Goal: Task Accomplishment & Management: Manage account settings

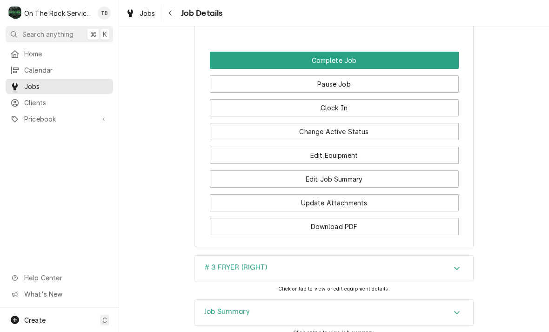
scroll to position [1082, 0]
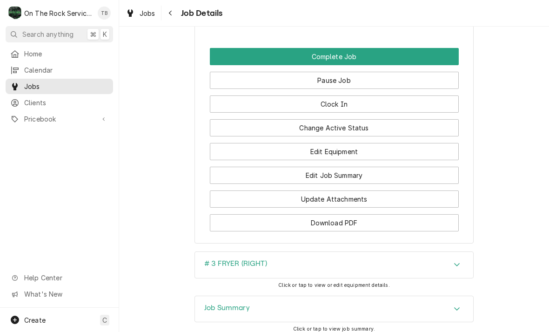
click at [345, 152] on button "Edit Equipment" at bounding box center [334, 151] width 249 height 17
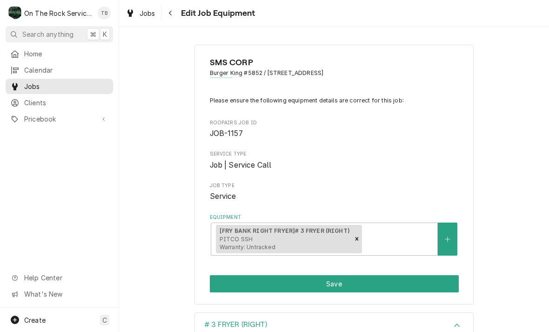
click at [496, 259] on div "SMS CORP Burger King [STREET_ADDRESS] Please ensure the following equipment det…" at bounding box center [334, 174] width 430 height 276
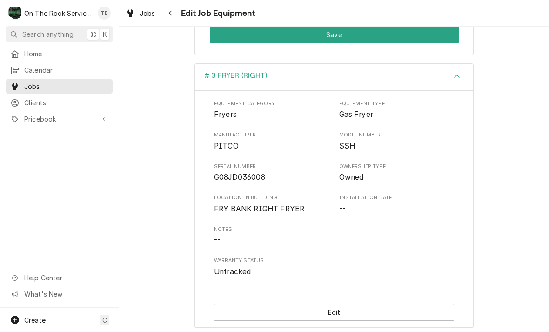
scroll to position [248, 0]
click at [327, 308] on button "Edit" at bounding box center [334, 312] width 240 height 17
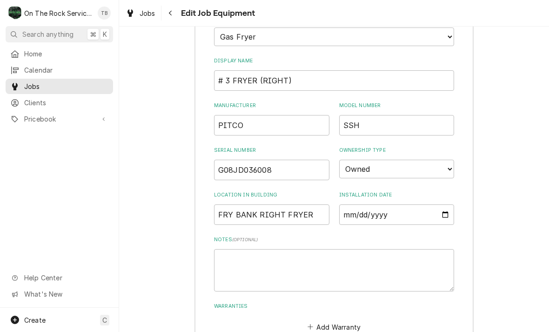
scroll to position [394, 0]
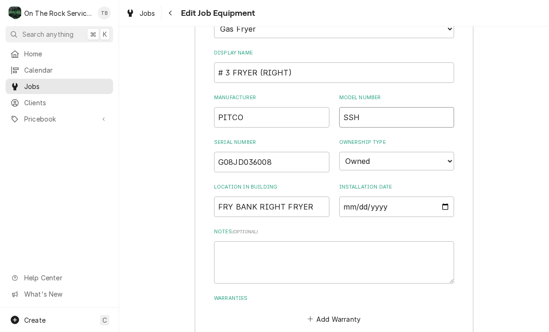
click at [374, 107] on input "SSH" at bounding box center [396, 117] width 115 height 20
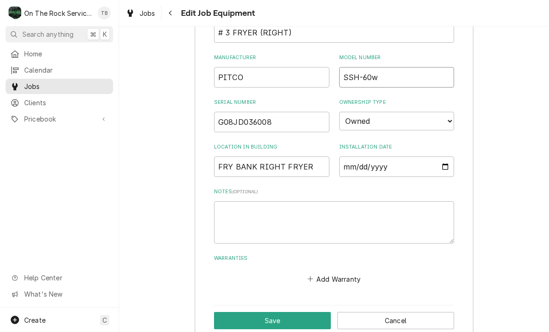
scroll to position [434, 0]
type input "SSH-60w"
click at [191, 256] on div "# 3 FRYER (RIGHT) Equipment Category Choose equipment category... Cooking Equip…" at bounding box center [334, 112] width 430 height 468
click at [270, 312] on button "Save" at bounding box center [272, 320] width 117 height 17
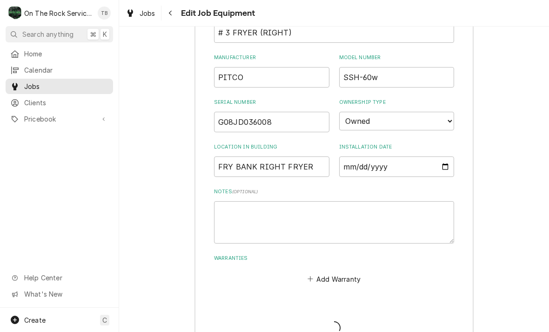
scroll to position [248, 0]
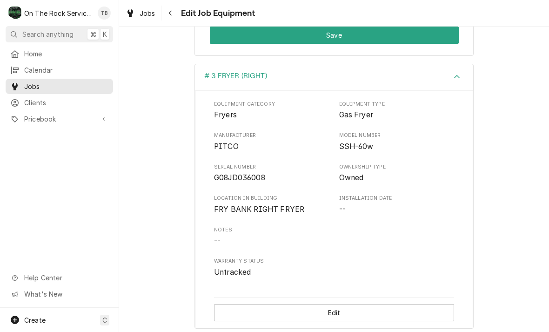
click at [424, 142] on span "SSH-60w" at bounding box center [396, 146] width 115 height 11
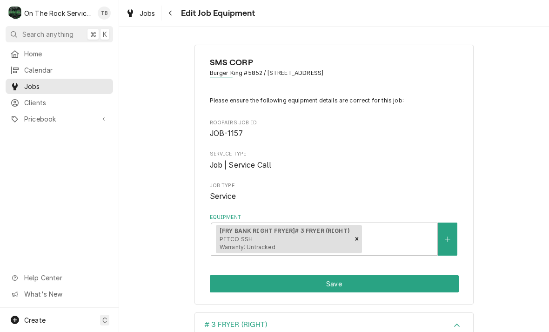
scroll to position [0, 0]
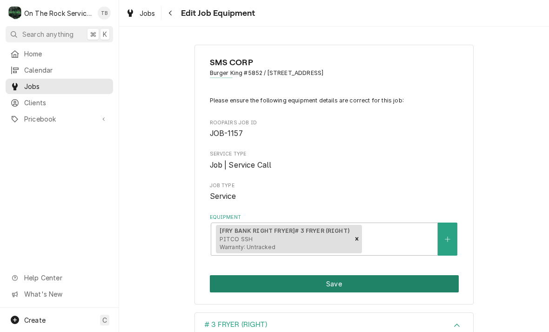
click at [351, 280] on button "Save" at bounding box center [334, 283] width 249 height 17
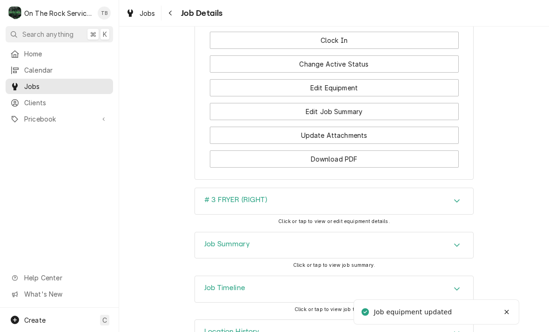
scroll to position [1142, 0]
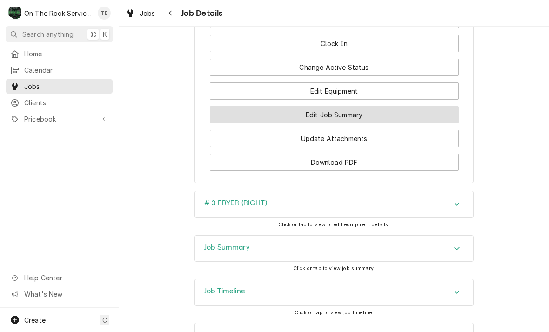
click at [361, 112] on button "Edit Job Summary" at bounding box center [334, 114] width 249 height 17
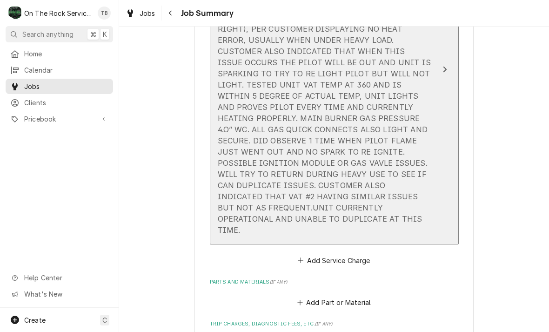
click at [382, 184] on div "[DATE] TMB PROVIDE SERVICE PARTS AND LABOR TO DETERMINE THAT ON FRYER BANK #3 V…" at bounding box center [324, 118] width 213 height 234
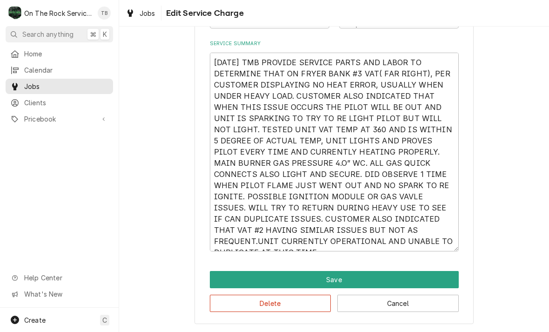
scroll to position [298, 0]
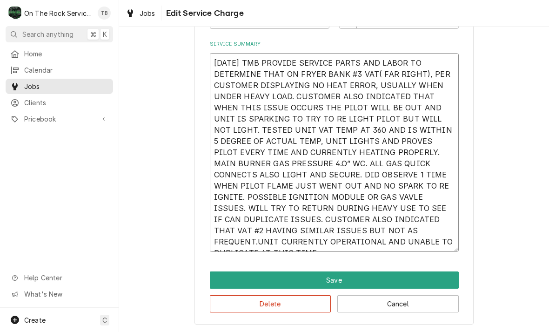
click at [320, 87] on textarea "[DATE] TMB PROVIDE SERVICE PARTS AND LABOR TO DETERMINE THAT ON FRYER BANK #3 V…" at bounding box center [334, 152] width 249 height 199
type textarea "x"
type textarea "10/14/25 TMB PROVIDE SERVICE PARTS AND LABOR TO DETERMINE THAT ON FRYER BANK #3…"
type textarea "x"
type textarea "10/14/25 TMB PROVIDE SERVICE PARTS AND LABOR TO DETERMINE THAT ON FRYER BANK #3…"
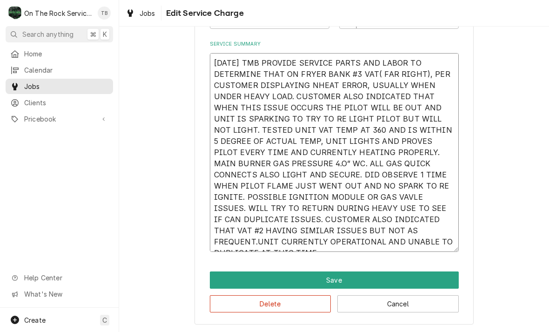
type textarea "x"
type textarea "10/14/25 TMB PROVIDE SERVICE PARTS AND LABOR TO DETERMINE THAT ON FRYER BANK #3…"
click at [361, 84] on textarea "10/14/25 TMB PROVIDE SERVICE PARTS AND LABOR TO DETERMINE THAT ON FRYER BANK #3…" at bounding box center [334, 152] width 249 height 199
type textarea "x"
type textarea "10/14/25 TMB PROVIDE SERVICE PARTS AND LABOR TO DETERMINE THAT ON FRYER BANK #3…"
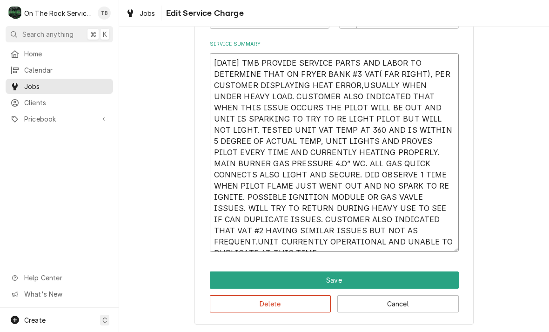
type textarea "x"
type textarea "10/14/25 TMB PROVIDE SERVICE PARTS AND LABOR TO DETERMINE THAT ON FRYER BANK #3…"
type textarea "x"
type textarea "10/14/25 TMB PROVIDE SERVICE PARTS AND LABOR TO DETERMINE THAT ON FRYER BANK #3…"
type textarea "x"
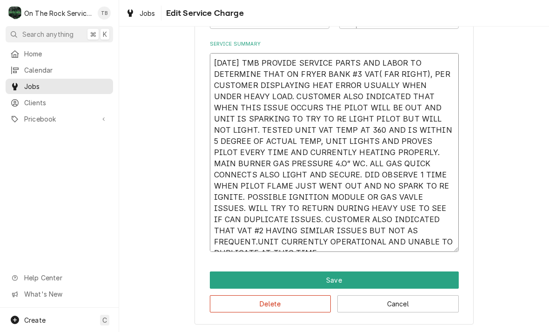
type textarea "10/14/25 TMB PROVIDE SERVICE PARTS AND LABOR TO DETERMINE THAT ON FRYER BANK #3…"
type textarea "x"
type textarea "10/14/25 TMB PROVIDE SERVICE PARTS AND LABOR TO DETERMINE THAT ON FRYER BANK #3…"
type textarea "x"
type textarea "10/14/25 TMB PROVIDE SERVICE PARTS AND LABOR TO DETERMINE THAT ON FRYER BANK #3…"
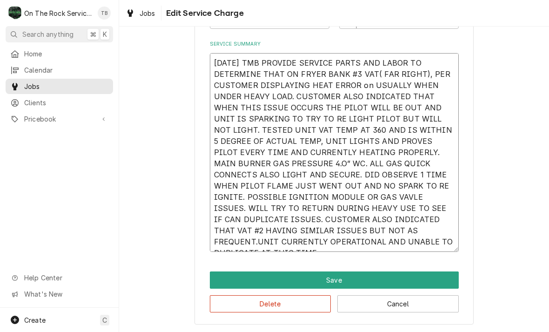
type textarea "x"
type textarea "10/14/25 TMB PROVIDE SERVICE PARTS AND LABOR TO DETERMINE THAT ON FRYER BANK #3…"
type textarea "x"
type textarea "10/14/25 TMB PROVIDE SERVICE PARTS AND LABOR TO DETERMINE THAT ON FRYER BANK #3…"
type textarea "x"
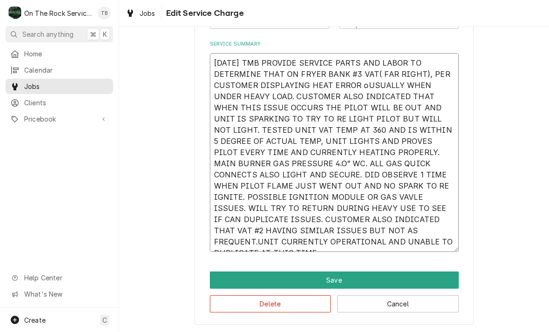
type textarea "10/14/25 TMB PROVIDE SERVICE PARTS AND LABOR TO DETERMINE THAT ON FRYER BANK #3…"
type textarea "x"
type textarea "10/14/25 TMB PROVIDE SERVICE PARTS AND LABOR TO DETERMINE THAT ON FRYER BANK #3…"
type textarea "x"
type textarea "10/14/25 TMB PROVIDE SERVICE PARTS AND LABOR TO DETERMINE THAT ON FRYER BANK #3…"
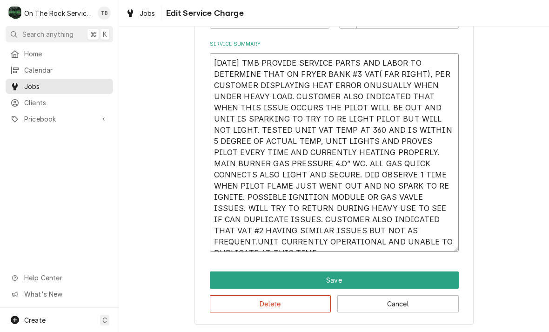
type textarea "x"
type textarea "10/14/25 TMB PROVIDE SERVICE PARTS AND LABOR TO DETERMINE THAT ON FRYER BANK #3…"
type textarea "x"
type textarea "10/14/25 TMB PROVIDE SERVICE PARTS AND LABOR TO DETERMINE THAT ON FRYER BANK #3…"
type textarea "x"
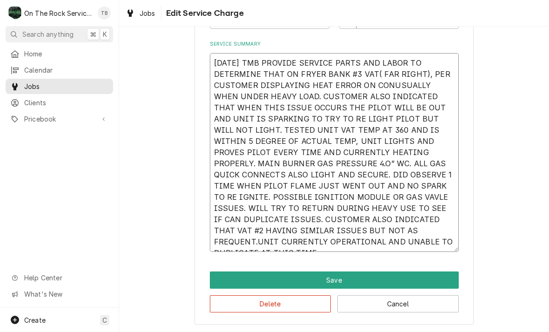
type textarea "10/14/25 TMB PROVIDE SERVICE PARTS AND LABOR TO DETERMINE THAT ON FRYER BANK #3…"
type textarea "x"
type textarea "10/14/25 TMB PROVIDE SERVICE PARTS AND LABOR TO DETERMINE THAT ON FRYER BANK #3…"
type textarea "x"
type textarea "10/14/25 TMB PROVIDE SERVICE PARTS AND LABOR TO DETERMINE THAT ON FRYER BANK #3…"
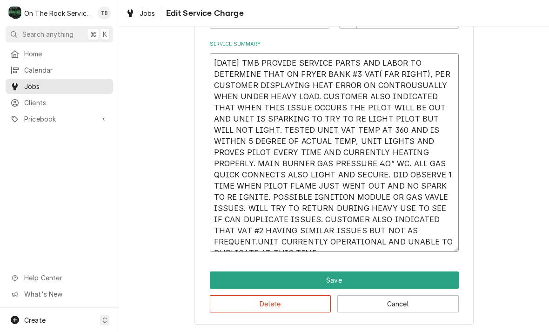
type textarea "x"
type textarea "10/14/25 TMB PROVIDE SERVICE PARTS AND LABOR TO DETERMINE THAT ON FRYER BANK #3…"
type textarea "x"
type textarea "10/14/25 TMB PROVIDE SERVICE PARTS AND LABOR TO DETERMINE THAT ON FRYER BANK #3…"
type textarea "x"
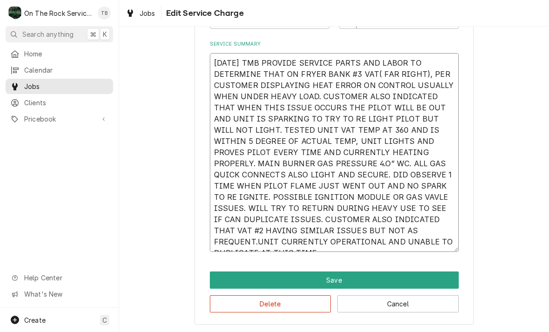
type textarea "10/14/25 TMB PROVIDE SERVICE PARTS AND LABOR TO DETERMINE THAT ON FRYER BANK #3…"
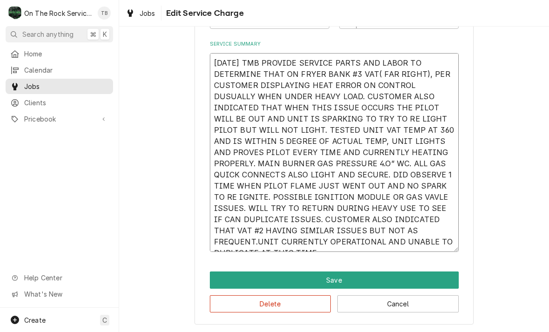
type textarea "x"
type textarea "10/14/25 TMB PROVIDE SERVICE PARTS AND LABOR TO DETERMINE THAT ON FRYER BANK #3…"
type textarea "x"
type textarea "10/14/25 TMB PROVIDE SERVICE PARTS AND LABOR TO DETERMINE THAT ON FRYER BANK #3…"
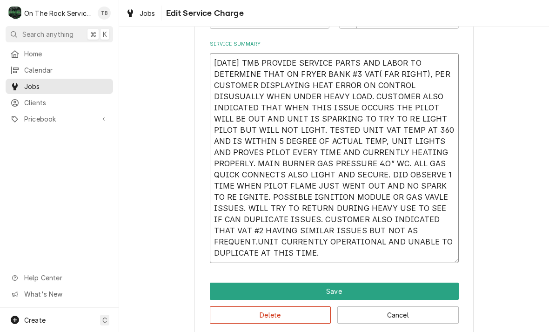
type textarea "x"
type textarea "10/14/25 TMB PROVIDE SERVICE PARTS AND LABOR TO DETERMINE THAT ON FRYER BANK #3…"
type textarea "x"
type textarea "10/14/25 TMB PROVIDE SERVICE PARTS AND LABOR TO DETERMINE THAT ON FRYER BANK #3…"
type textarea "x"
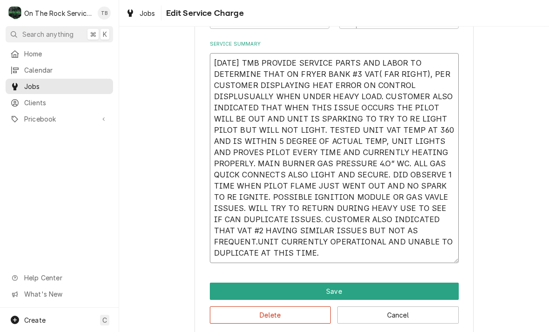
type textarea "10/14/25 TMB PROVIDE SERVICE PARTS AND LABOR TO DETERMINE THAT ON FRYER BANK #3…"
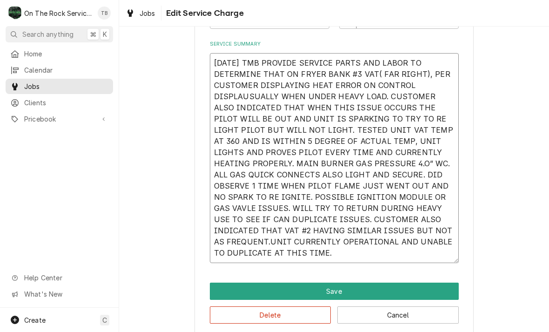
type textarea "x"
type textarea "10/14/25 TMB PROVIDE SERVICE PARTS AND LABOR TO DETERMINE THAT ON FRYER BANK #3…"
type textarea "x"
type textarea "10/14/25 TMB PROVIDE SERVICE PARTS AND LABOR TO DETERMINE THAT ON FRYER BANK #3…"
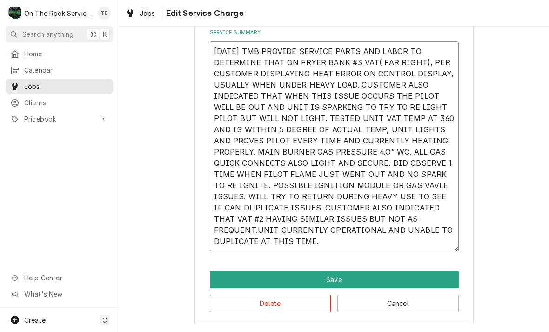
scroll to position [309, 0]
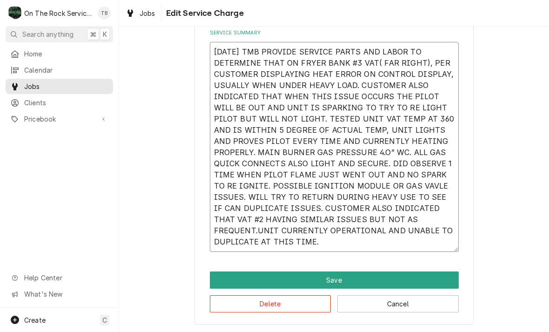
click at [271, 244] on textarea "10/14/25 TMB PROVIDE SERVICE PARTS AND LABOR TO DETERMINE THAT ON FRYER BANK #3…" at bounding box center [334, 147] width 249 height 210
type textarea "x"
type textarea "10/14/25 TMB PROVIDE SERVICE PARTS AND LABOR TO DETERMINE THAT ON FRYER BANK #3…"
type textarea "x"
type textarea "10/14/25 TMB PROVIDE SERVICE PARTS AND LABOR TO DETERMINE THAT ON FRYER BANK #3…"
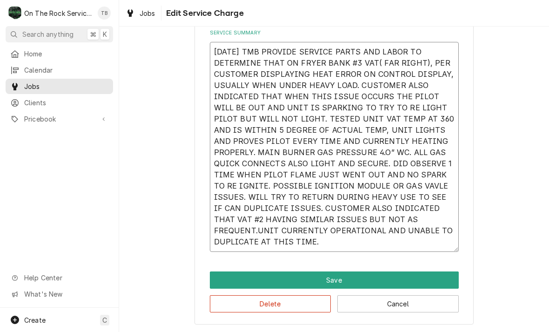
type textarea "x"
type textarea "10/14/25 TMB PROVIDE SERVICE PARTS AND LABOR TO DETERMINE THAT ON FRYER BANK #3…"
type textarea "x"
type textarea "10/14/25 TMB PROVIDE SERVICE PARTS AND LABOR TO DETERMINE THAT ON FRYER BANK #3…"
type textarea "x"
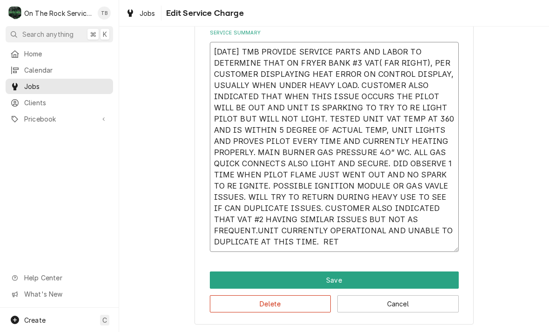
type textarea "10/14/25 TMB PROVIDE SERVICE PARTS AND LABOR TO DETERMINE THAT ON FRYER BANK #3…"
type textarea "x"
type textarea "10/14/25 TMB PROVIDE SERVICE PARTS AND LABOR TO DETERMINE THAT ON FRYER BANK #3…"
type textarea "x"
type textarea "10/14/25 TMB PROVIDE SERVICE PARTS AND LABOR TO DETERMINE THAT ON FRYER BANK #3…"
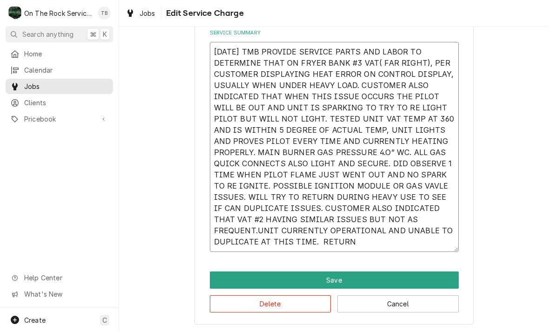
type textarea "x"
type textarea "10/14/25 TMB PROVIDE SERVICE PARTS AND LABOR TO DETERMINE THAT ON FRYER BANK #3…"
type textarea "x"
type textarea "10/14/25 TMB PROVIDE SERVICE PARTS AND LABOR TO DETERMINE THAT ON FRYER BANK #3…"
type textarea "x"
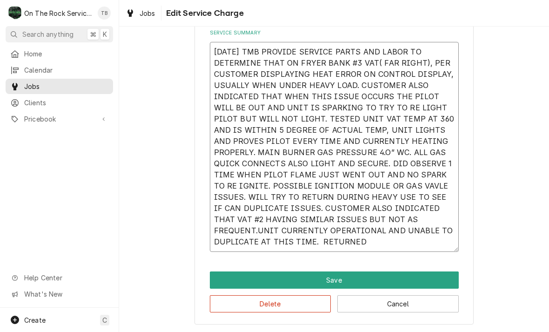
type textarea "10/14/25 TMB PROVIDE SERVICE PARTS AND LABOR TO DETERMINE THAT ON FRYER BANK #3…"
type textarea "x"
type textarea "10/14/25 TMB PROVIDE SERVICE PARTS AND LABOR TO DETERMINE THAT ON FRYER BANK #3…"
type textarea "x"
type textarea "10/14/25 TMB PROVIDE SERVICE PARTS AND LABOR TO DETERMINE THAT ON FRYER BANK #3…"
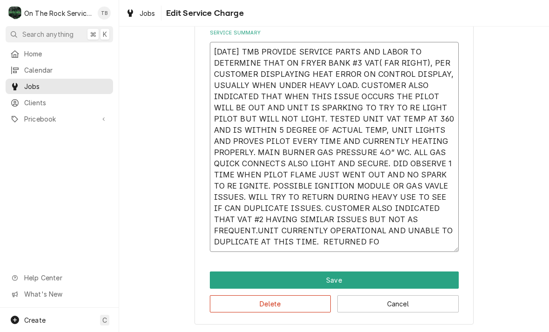
type textarea "x"
type textarea "10/14/25 TMB PROVIDE SERVICE PARTS AND LABOR TO DETERMINE THAT ON FRYER BANK #3…"
type textarea "x"
type textarea "10/14/25 TMB PROVIDE SERVICE PARTS AND LABOR TO DETERMINE THAT ON FRYER BANK #3…"
type textarea "x"
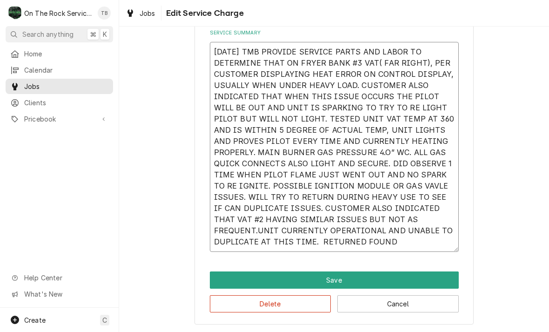
type textarea "10/14/25 TMB PROVIDE SERVICE PARTS AND LABOR TO DETERMINE THAT ON FRYER BANK #3…"
type textarea "x"
type textarea "10/14/25 TMB PROVIDE SERVICE PARTS AND LABOR TO DETERMINE THAT ON FRYER BANK #3…"
type textarea "x"
type textarea "10/14/25 TMB PROVIDE SERVICE PARTS AND LABOR TO DETERMINE THAT ON FRYER BANK #3…"
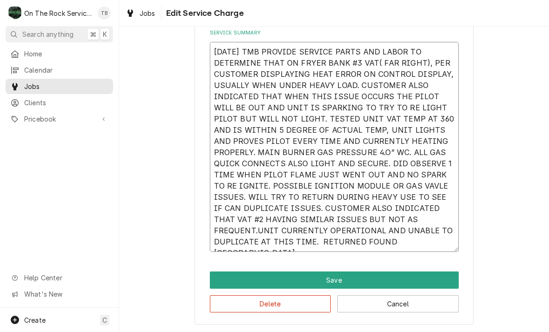
type textarea "x"
type textarea "10/14/25 TMB PROVIDE SERVICE PARTS AND LABOR TO DETERMINE THAT ON FRYER BANK #3…"
type textarea "x"
type textarea "10/14/25 TMB PROVIDE SERVICE PARTS AND LABOR TO DETERMINE THAT ON FRYER BANK #3…"
type textarea "x"
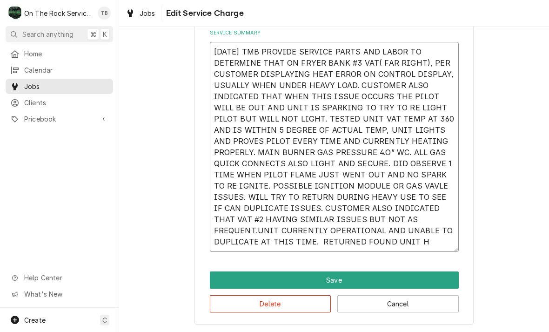
type textarea "10/14/25 TMB PROVIDE SERVICE PARTS AND LABOR TO DETERMINE THAT ON FRYER BANK #3…"
type textarea "x"
type textarea "10/14/25 TMB PROVIDE SERVICE PARTS AND LABOR TO DETERMINE THAT ON FRYER BANK #3…"
type textarea "x"
type textarea "10/14/25 TMB PROVIDE SERVICE PARTS AND LABOR TO DETERMINE THAT ON FRYER BANK #3…"
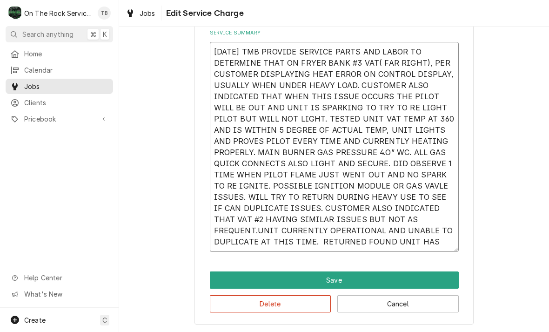
type textarea "x"
type textarea "10/14/25 TMB PROVIDE SERVICE PARTS AND LABOR TO DETERMINE THAT ON FRYER BANK #3…"
type textarea "x"
type textarea "10/14/25 TMB PROVIDE SERVICE PARTS AND LABOR TO DETERMINE THAT ON FRYER BANK #3…"
type textarea "x"
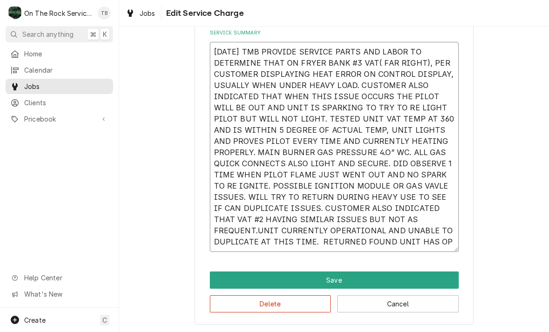
type textarea "10/14/25 TMB PROVIDE SERVICE PARTS AND LABOR TO DETERMINE THAT ON FRYER BANK #3…"
type textarea "x"
type textarea "10/14/25 TMB PROVIDE SERVICE PARTS AND LABOR TO DETERMINE THAT ON FRYER BANK #3…"
type textarea "x"
type textarea "10/14/25 TMB PROVIDE SERVICE PARTS AND LABOR TO DETERMINE THAT ON FRYER BANK #3…"
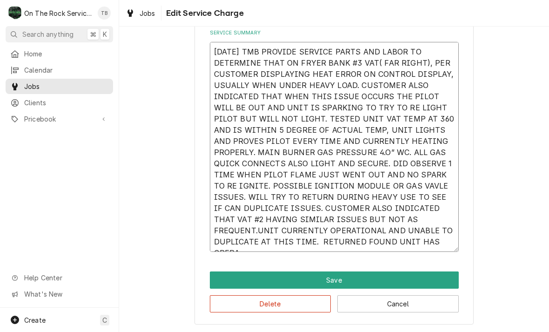
type textarea "x"
type textarea "10/14/25 TMB PROVIDE SERVICE PARTS AND LABOR TO DETERMINE THAT ON FRYER BANK #3…"
type textarea "x"
type textarea "10/14/25 TMB PROVIDE SERVICE PARTS AND LABOR TO DETERMINE THAT ON FRYER BANK #3…"
type textarea "x"
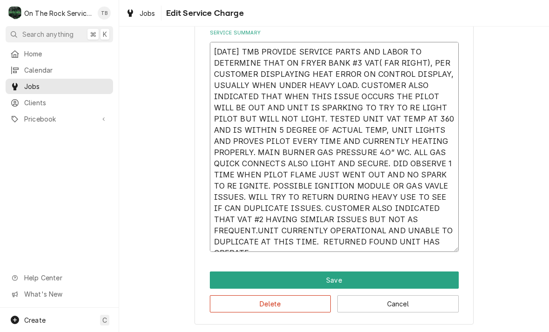
type textarea "10/14/25 TMB PROVIDE SERVICE PARTS AND LABOR TO DETERMINE THAT ON FRYER BANK #3…"
type textarea "x"
type textarea "10/14/25 TMB PROVIDE SERVICE PARTS AND LABOR TO DETERMINE THAT ON FRYER BANK #3…"
type textarea "x"
type textarea "10/14/25 TMB PROVIDE SERVICE PARTS AND LABOR TO DETERMINE THAT ON FRYER BANK #3…"
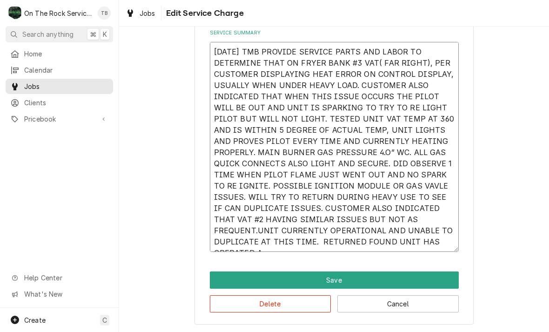
type textarea "x"
type textarea "10/14/25 TMB PROVIDE SERVICE PARTS AND LABOR TO DETERMINE THAT ON FRYER BANK #3…"
type textarea "x"
type textarea "10/14/25 TMB PROVIDE SERVICE PARTS AND LABOR TO DETERMINE THAT ON FRYER BANK #3…"
type textarea "x"
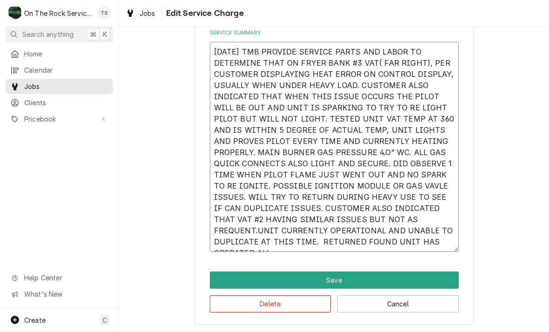
type textarea "10/14/25 TMB PROVIDE SERVICE PARTS AND LABOR TO DETERMINE THAT ON FRYER BANK #3…"
type textarea "x"
type textarea "10/14/25 TMB PROVIDE SERVICE PARTS AND LABOR TO DETERMINE THAT ON FRYER BANK #3…"
type textarea "x"
type textarea "10/14/25 TMB PROVIDE SERVICE PARTS AND LABOR TO DETERMINE THAT ON FRYER BANK #3…"
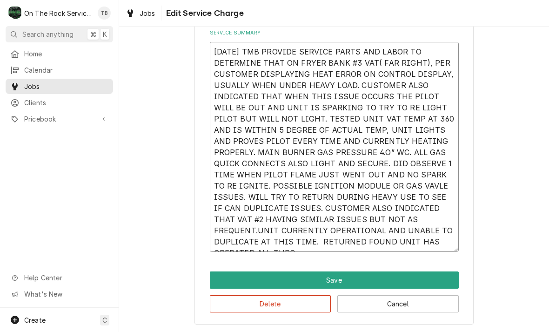
type textarea "x"
type textarea "10/14/25 TMB PROVIDE SERVICE PARTS AND LABOR TO DETERMINE THAT ON FRYER BANK #3…"
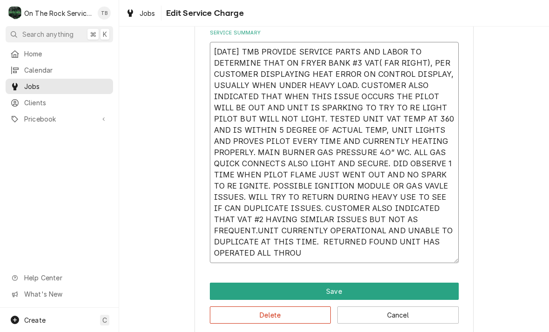
type textarea "x"
type textarea "10/14/25 TMB PROVIDE SERVICE PARTS AND LABOR TO DETERMINE THAT ON FRYER BANK #3…"
type textarea "x"
type textarea "10/14/25 TMB PROVIDE SERVICE PARTS AND LABOR TO DETERMINE THAT ON FRYER BANK #3…"
type textarea "x"
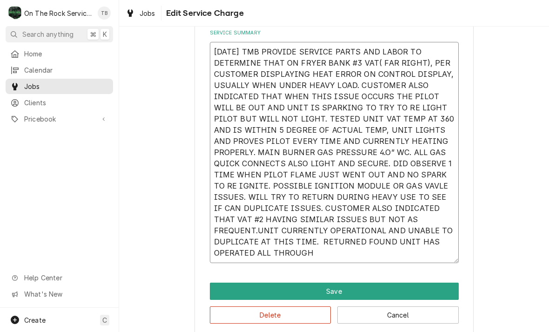
type textarea "10/14/25 TMB PROVIDE SERVICE PARTS AND LABOR TO DETERMINE THAT ON FRYER BANK #3…"
type textarea "x"
type textarea "10/14/25 TMB PROVIDE SERVICE PARTS AND LABOR TO DETERMINE THAT ON FRYER BANK #3…"
type textarea "x"
type textarea "10/14/25 TMB PROVIDE SERVICE PARTS AND LABOR TO DETERMINE THAT ON FRYER BANK #3…"
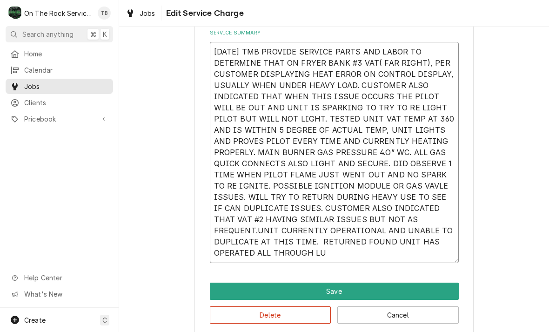
type textarea "x"
type textarea "10/14/25 TMB PROVIDE SERVICE PARTS AND LABOR TO DETERMINE THAT ON FRYER BANK #3…"
type textarea "x"
type textarea "10/14/25 TMB PROVIDE SERVICE PARTS AND LABOR TO DETERMINE THAT ON FRYER BANK #3…"
type textarea "x"
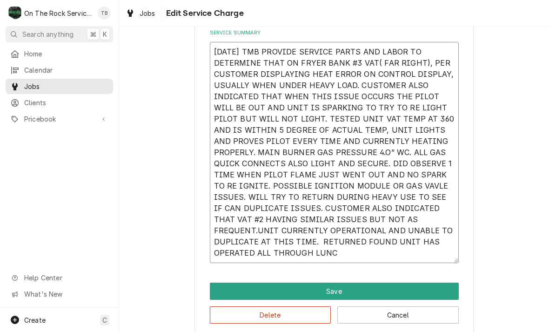
type textarea "10/14/25 TMB PROVIDE SERVICE PARTS AND LABOR TO DETERMINE THAT ON FRYER BANK #3…"
type textarea "x"
type textarea "10/14/25 TMB PROVIDE SERVICE PARTS AND LABOR TO DETERMINE THAT ON FRYER BANK #3…"
type textarea "x"
type textarea "10/14/25 TMB PROVIDE SERVICE PARTS AND LABOR TO DETERMINE THAT ON FRYER BANK #3…"
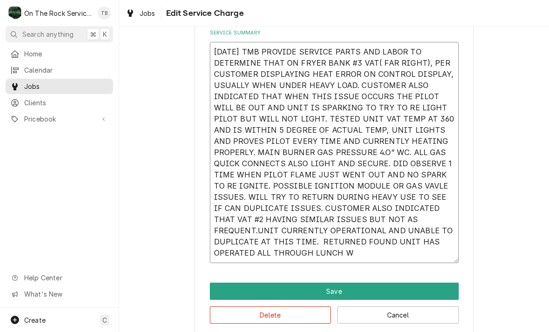
type textarea "x"
type textarea "10/14/25 TMB PROVIDE SERVICE PARTS AND LABOR TO DETERMINE THAT ON FRYER BANK #3…"
type textarea "x"
type textarea "10/14/25 TMB PROVIDE SERVICE PARTS AND LABOR TO DETERMINE THAT ON FRYER BANK #3…"
type textarea "x"
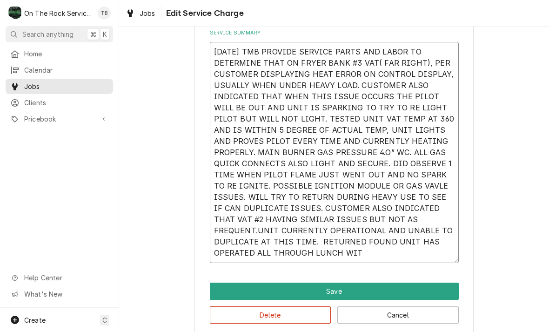
type textarea "10/14/25 TMB PROVIDE SERVICE PARTS AND LABOR TO DETERMINE THAT ON FRYER BANK #3…"
type textarea "x"
type textarea "10/14/25 TMB PROVIDE SERVICE PARTS AND LABOR TO DETERMINE THAT ON FRYER BANK #3…"
type textarea "x"
type textarea "10/14/25 TMB PROVIDE SERVICE PARTS AND LABOR TO DETERMINE THAT ON FRYER BANK #3…"
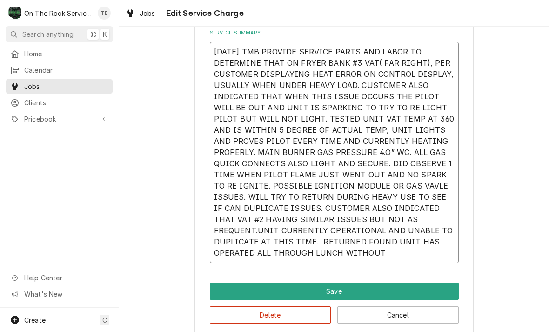
type textarea "x"
type textarea "10/14/25 TMB PROVIDE SERVICE PARTS AND LABOR TO DETERMINE THAT ON FRYER BANK #3…"
type textarea "x"
type textarea "10/14/25 TMB PROVIDE SERVICE PARTS AND LABOR TO DETERMINE THAT ON FRYER BANK #3…"
type textarea "x"
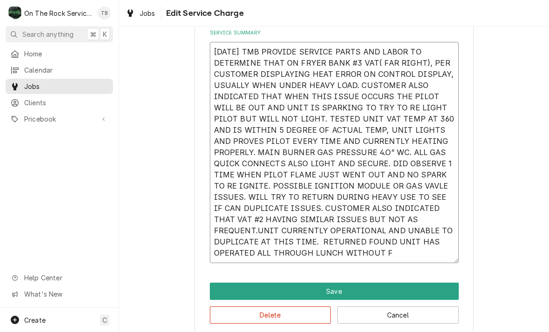
type textarea "10/14/25 TMB PROVIDE SERVICE PARTS AND LABOR TO DETERMINE THAT ON FRYER BANK #3…"
type textarea "x"
type textarea "10/14/25 TMB PROVIDE SERVICE PARTS AND LABOR TO DETERMINE THAT ON FRYER BANK #3…"
type textarea "x"
type textarea "10/14/25 TMB PROVIDE SERVICE PARTS AND LABOR TO DETERMINE THAT ON FRYER BANK #3…"
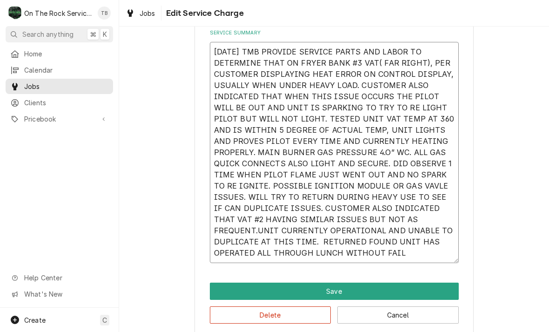
type textarea "x"
type textarea "10/14/25 TMB PROVIDE SERVICE PARTS AND LABOR TO DETERMINE THAT ON FRYER BANK #3…"
type textarea "x"
type textarea "10/14/25 TMB PROVIDE SERVICE PARTS AND LABOR TO DETERMINE THAT ON FRYER BANK #3…"
type textarea "x"
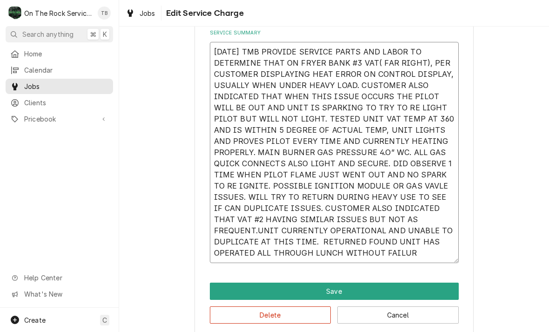
type textarea "10/14/25 TMB PROVIDE SERVICE PARTS AND LABOR TO DETERMINE THAT ON FRYER BANK #3…"
type textarea "x"
type textarea "10/14/25 TMB PROVIDE SERVICE PARTS AND LABOR TO DETERMINE THAT ON FRYER BANK #3…"
type textarea "x"
type textarea "10/14/25 TMB PROVIDE SERVICE PARTS AND LABOR TO DETERMINE THAT ON FRYER BANK #3…"
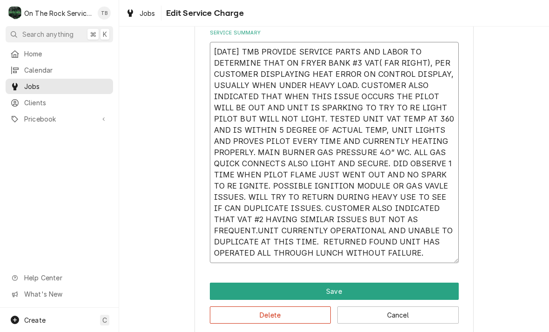
type textarea "x"
type textarea "10/14/25 TMB PROVIDE SERVICE PARTS AND LABOR TO DETERMINE THAT ON FRYER BANK #3…"
type textarea "x"
type textarea "10/14/25 TMB PROVIDE SERVICE PARTS AND LABOR TO DETERMINE THAT ON FRYER BANK #3…"
type textarea "x"
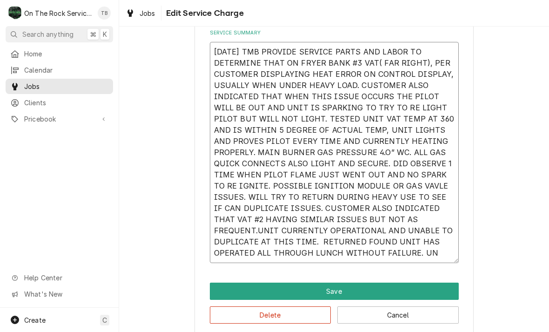
type textarea "10/14/25 TMB PROVIDE SERVICE PARTS AND LABOR TO DETERMINE THAT ON FRYER BANK #3…"
type textarea "x"
type textarea "10/14/25 TMB PROVIDE SERVICE PARTS AND LABOR TO DETERMINE THAT ON FRYER BANK #3…"
type textarea "x"
type textarea "10/14/25 TMB PROVIDE SERVICE PARTS AND LABOR TO DETERMINE THAT ON FRYER BANK #3…"
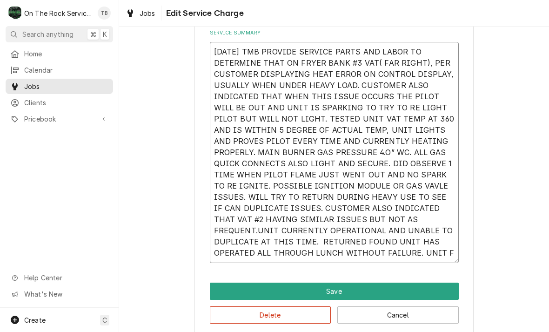
type textarea "x"
type textarea "10/14/25 TMB PROVIDE SERVICE PARTS AND LABOR TO DETERMINE THAT ON FRYER BANK #3…"
type textarea "x"
type textarea "10/14/25 TMB PROVIDE SERVICE PARTS AND LABOR TO DETERMINE THAT ON FRYER BANK #3…"
type textarea "x"
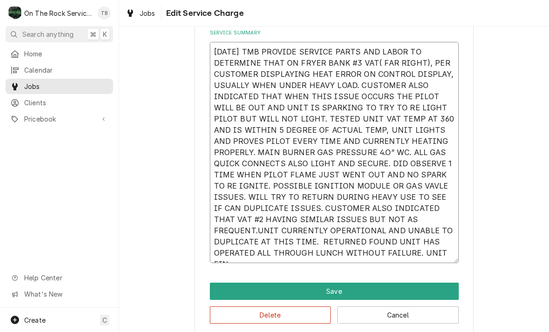
type textarea "10/14/25 TMB PROVIDE SERVICE PARTS AND LABOR TO DETERMINE THAT ON FRYER BANK #3…"
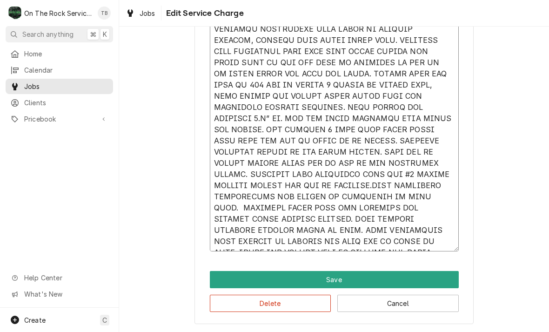
scroll to position [354, 0]
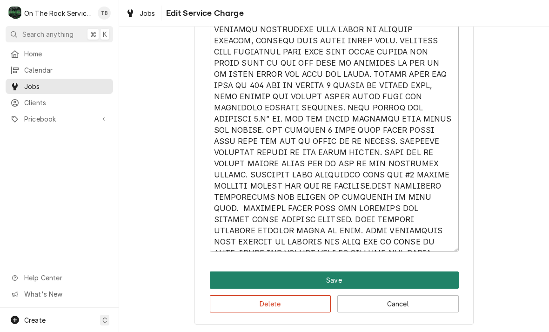
click at [327, 280] on button "Save" at bounding box center [334, 279] width 249 height 17
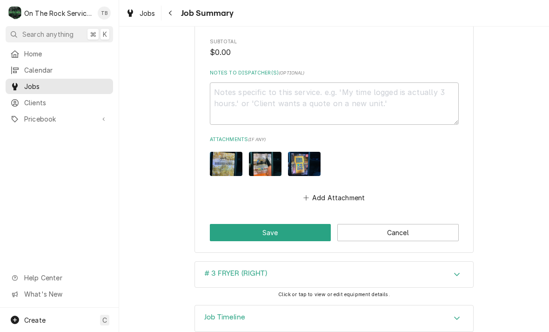
scroll to position [793, 0]
click at [340, 192] on button "Add Attachment" at bounding box center [333, 198] width 65 height 13
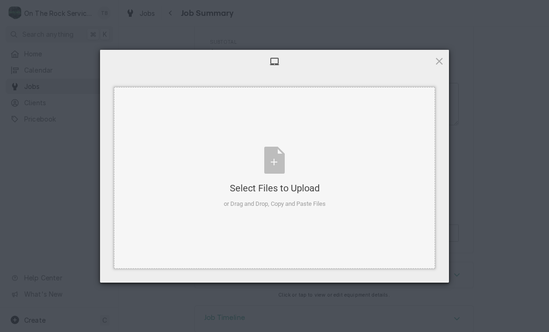
click at [273, 168] on div "Select Files to Upload or Drag and Drop, Copy and Paste Files" at bounding box center [275, 178] width 102 height 62
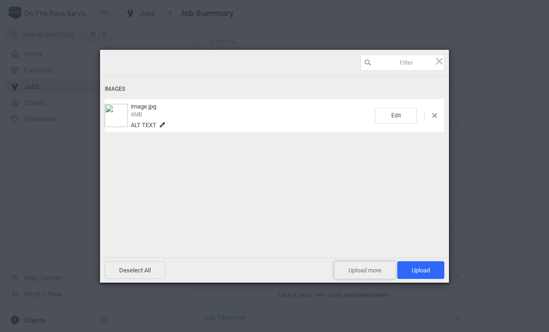
click at [370, 269] on span "Upload more" at bounding box center [365, 270] width 62 height 18
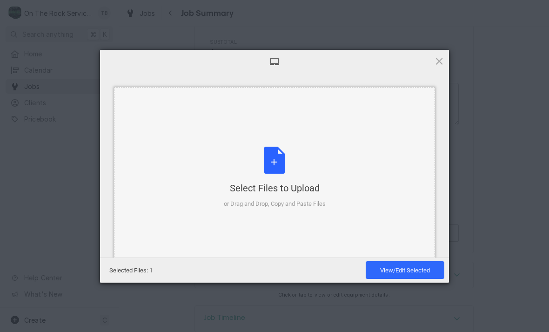
click at [280, 168] on div "Select Files to Upload or Drag and Drop, Copy and Paste Files" at bounding box center [275, 178] width 102 height 62
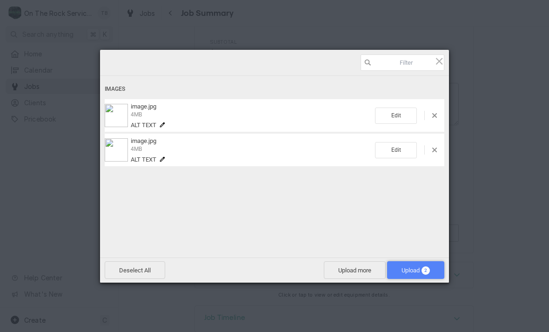
click at [404, 270] on span "Upload 2" at bounding box center [415, 270] width 28 height 7
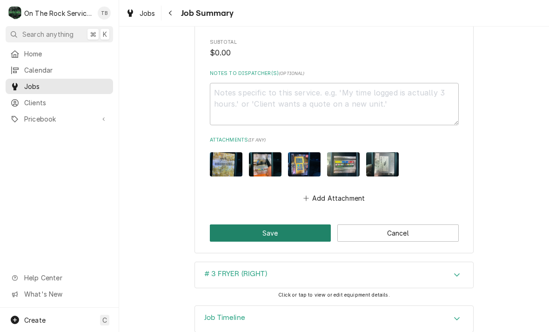
click at [267, 224] on button "Save" at bounding box center [270, 232] width 121 height 17
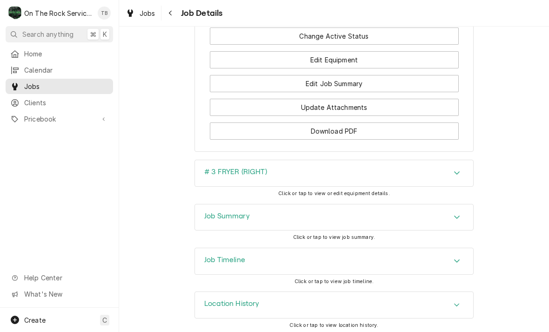
scroll to position [1173, 0]
click at [454, 301] on icon "Accordion Header" at bounding box center [457, 304] width 7 height 7
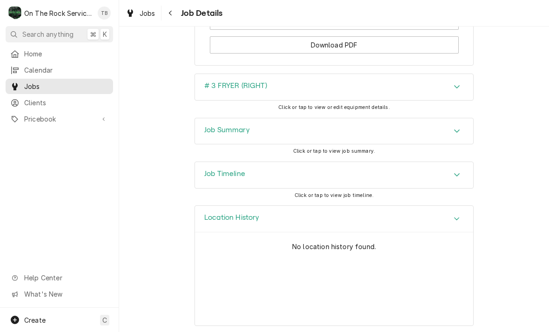
click at [457, 220] on div "Accordion Header" at bounding box center [457, 218] width 14 height 11
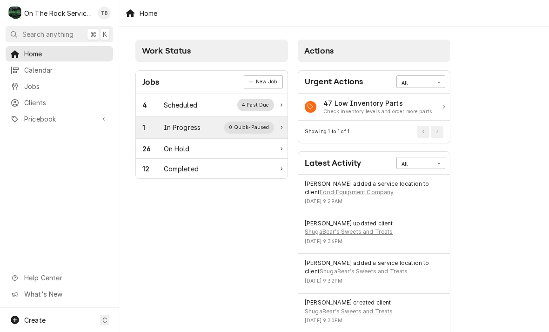
click at [230, 130] on div "0 Quick-Paused" at bounding box center [249, 127] width 50 height 12
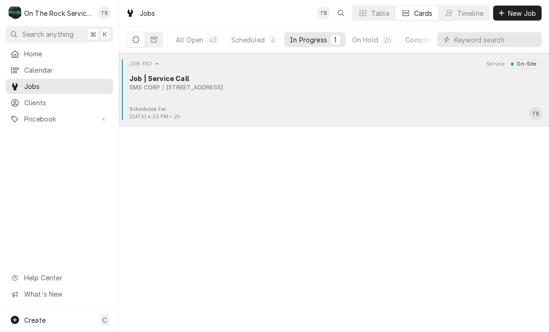
click at [305, 111] on div "Scheduled For: [DATE] 4:30 PM • 2h TB" at bounding box center [334, 113] width 422 height 15
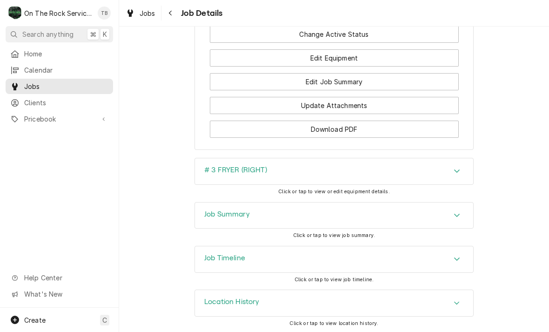
scroll to position [1173, 0]
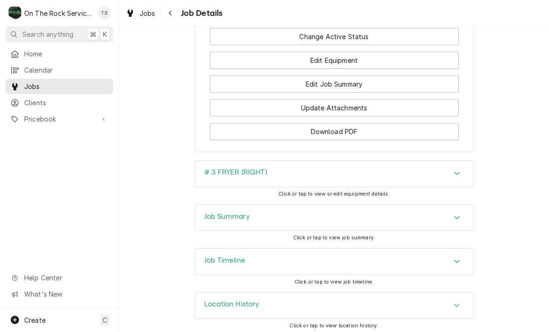
click at [457, 177] on div "Accordion Header" at bounding box center [457, 173] width 14 height 11
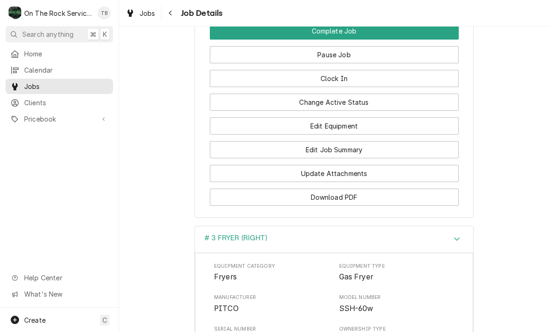
scroll to position [1107, 0]
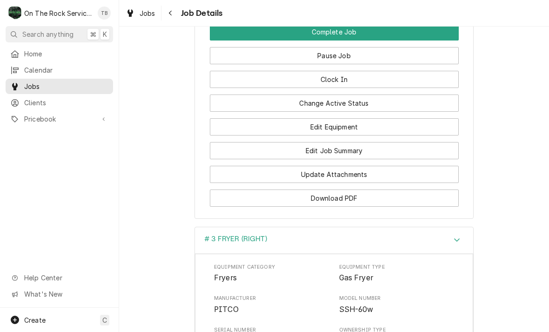
click at [329, 152] on button "Edit Job Summary" at bounding box center [334, 150] width 249 height 17
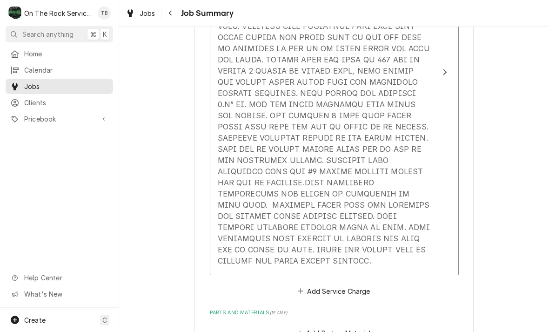
click at [384, 248] on div "Update Line Item" at bounding box center [324, 121] width 213 height 290
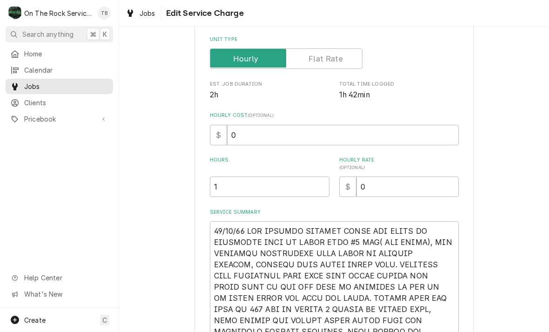
type textarea "x"
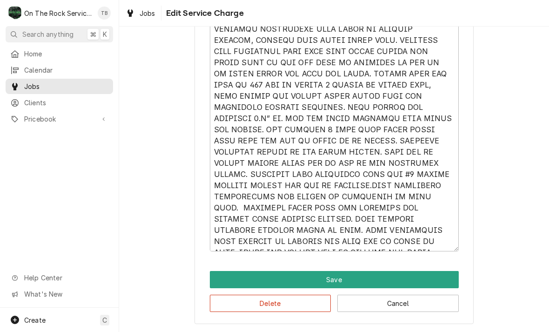
scroll to position [354, 0]
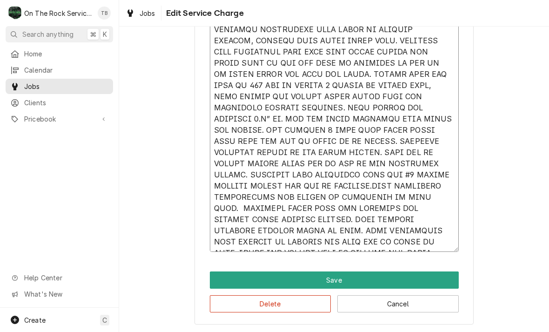
click at [443, 246] on textarea "Service Summary" at bounding box center [334, 124] width 249 height 254
type textarea "10/14/25 TMB PROVIDE SERVICE PARTS AND LABOR TO DETERMINE THAT ON FRYER BANK #3…"
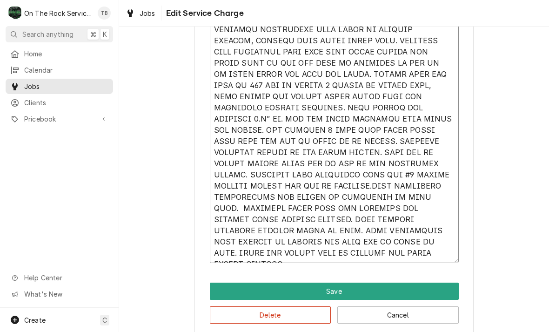
type textarea "x"
type textarea "10/14/25 TMB PROVIDE SERVICE PARTS AND LABOR TO DETERMINE THAT ON FRYER BANK #3…"
type textarea "x"
type textarea "10/14/25 TMB PROVIDE SERVICE PARTS AND LABOR TO DETERMINE THAT ON FRYER BANK #3…"
type textarea "x"
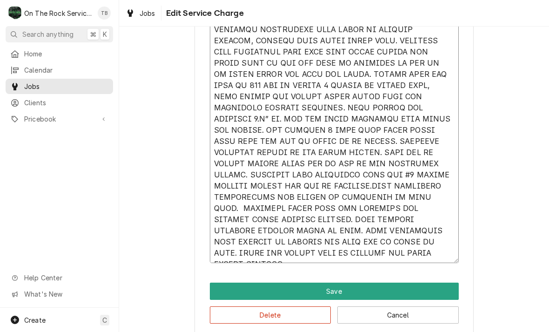
type textarea "10/14/25 TMB PROVIDE SERVICE PARTS AND LABOR TO DETERMINE THAT ON FRYER BANK #3…"
type textarea "x"
type textarea "10/14/25 TMB PROVIDE SERVICE PARTS AND LABOR TO DETERMINE THAT ON FRYER BANK #3…"
type textarea "x"
type textarea "10/14/25 TMB PROVIDE SERVICE PARTS AND LABOR TO DETERMINE THAT ON FRYER BANK #3…"
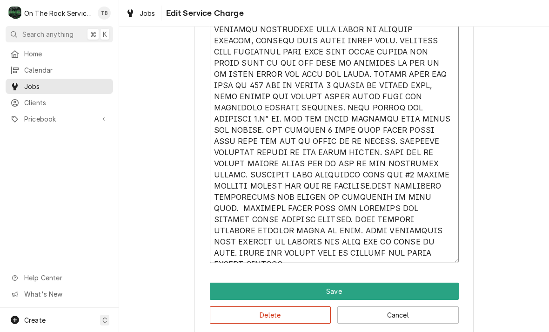
type textarea "x"
type textarea "10/14/25 TMB PROVIDE SERVICE PARTS AND LABOR TO DETERMINE THAT ON FRYER BANK #3…"
type textarea "x"
type textarea "10/14/25 TMB PROVIDE SERVICE PARTS AND LABOR TO DETERMINE THAT ON FRYER BANK #3…"
type textarea "x"
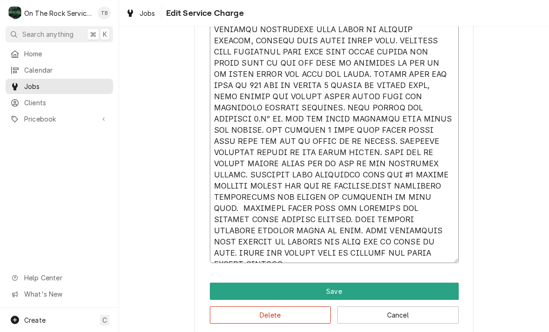
type textarea "10/14/25 TMB PROVIDE SERVICE PARTS AND LABOR TO DETERMINE THAT ON FRYER BANK #3…"
type textarea "x"
type textarea "10/14/25 TMB PROVIDE SERVICE PARTS AND LABOR TO DETERMINE THAT ON FRYER BANK #3…"
type textarea "x"
type textarea "10/14/25 TMB PROVIDE SERVICE PARTS AND LABOR TO DETERMINE THAT ON FRYER BANK #3…"
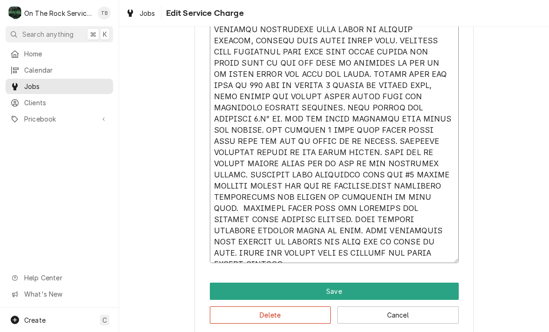
type textarea "x"
type textarea "10/14/25 TMB PROVIDE SERVICE PARTS AND LABOR TO DETERMINE THAT ON FRYER BANK #3…"
type textarea "x"
type textarea "10/14/25 TMB PROVIDE SERVICE PARTS AND LABOR TO DETERMINE THAT ON FRYER BANK #3…"
type textarea "x"
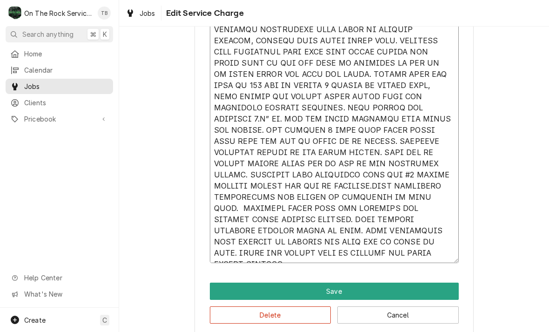
type textarea "10/14/25 TMB PROVIDE SERVICE PARTS AND LABOR TO DETERMINE THAT ON FRYER BANK #3…"
type textarea "x"
type textarea "10/14/25 TMB PROVIDE SERVICE PARTS AND LABOR TO DETERMINE THAT ON FRYER BANK #3…"
type textarea "x"
type textarea "10/14/25 TMB PROVIDE SERVICE PARTS AND LABOR TO DETERMINE THAT ON FRYER BANK #3…"
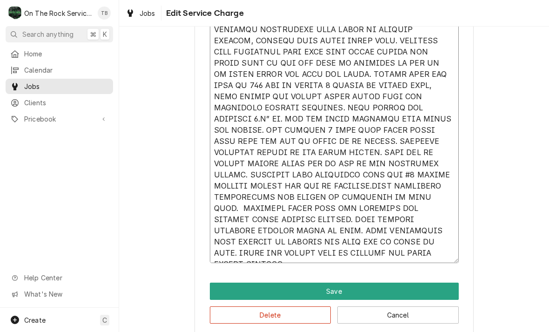
type textarea "x"
type textarea "10/14/25 TMB PROVIDE SERVICE PARTS AND LABOR TO DETERMINE THAT ON FRYER BANK #3…"
type textarea "x"
type textarea "10/14/25 TMB PROVIDE SERVICE PARTS AND LABOR TO DETERMINE THAT ON FRYER BANK #3…"
type textarea "x"
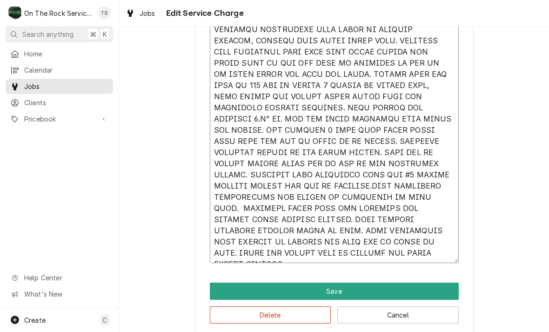
type textarea "10/14/25 TMB PROVIDE SERVICE PARTS AND LABOR TO DETERMINE THAT ON FRYER BANK #3…"
type textarea "x"
type textarea "10/14/25 TMB PROVIDE SERVICE PARTS AND LABOR TO DETERMINE THAT ON FRYER BANK #3…"
type textarea "x"
type textarea "10/14/25 TMB PROVIDE SERVICE PARTS AND LABOR TO DETERMINE THAT ON FRYER BANK #3…"
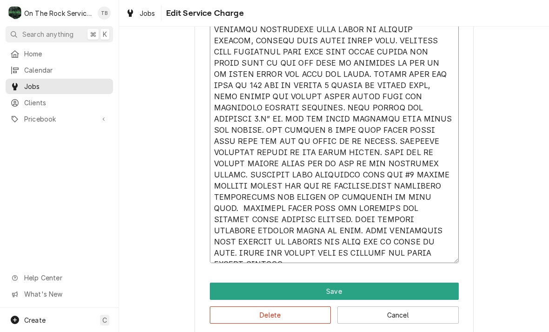
type textarea "x"
type textarea "10/14/25 TMB PROVIDE SERVICE PARTS AND LABOR TO DETERMINE THAT ON FRYER BANK #3…"
type textarea "x"
type textarea "10/14/25 TMB PROVIDE SERVICE PARTS AND LABOR TO DETERMINE THAT ON FRYER BANK #3…"
type textarea "x"
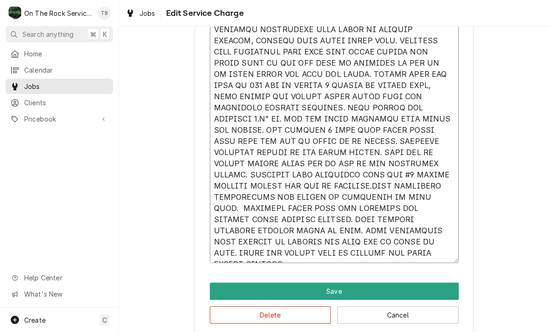
type textarea "10/14/25 TMB PROVIDE SERVICE PARTS AND LABOR TO DETERMINE THAT ON FRYER BANK #3…"
type textarea "x"
type textarea "10/14/25 TMB PROVIDE SERVICE PARTS AND LABOR TO DETERMINE THAT ON FRYER BANK #3…"
type textarea "x"
type textarea "10/14/25 TMB PROVIDE SERVICE PARTS AND LABOR TO DETERMINE THAT ON FRYER BANK #3…"
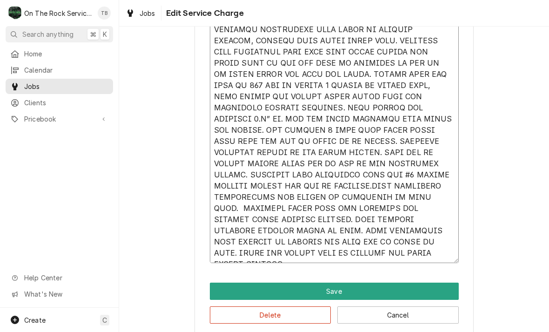
type textarea "x"
type textarea "10/14/25 TMB PROVIDE SERVICE PARTS AND LABOR TO DETERMINE THAT ON FRYER BANK #3…"
type textarea "x"
type textarea "10/14/25 TMB PROVIDE SERVICE PARTS AND LABOR TO DETERMINE THAT ON FRYER BANK #3…"
type textarea "x"
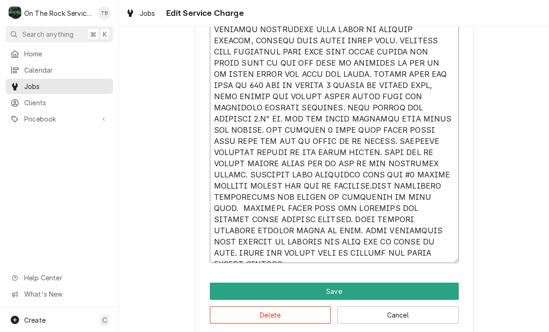
type textarea "10/14/25 TMB PROVIDE SERVICE PARTS AND LABOR TO DETERMINE THAT ON FRYER BANK #3…"
type textarea "x"
type textarea "10/14/25 TMB PROVIDE SERVICE PARTS AND LABOR TO DETERMINE THAT ON FRYER BANK #3…"
type textarea "x"
type textarea "10/14/25 TMB PROVIDE SERVICE PARTS AND LABOR TO DETERMINE THAT ON FRYER BANK #3…"
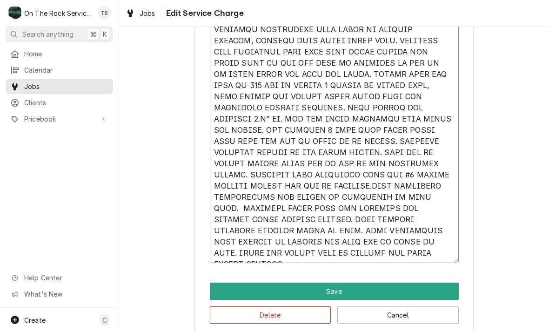
type textarea "x"
type textarea "10/14/25 TMB PROVIDE SERVICE PARTS AND LABOR TO DETERMINE THAT ON FRYER BANK #3…"
type textarea "x"
type textarea "10/14/25 TMB PROVIDE SERVICE PARTS AND LABOR TO DETERMINE THAT ON FRYER BANK #3…"
type textarea "x"
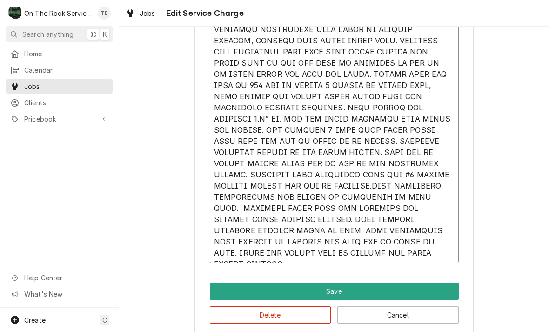
type textarea "10/14/25 TMB PROVIDE SERVICE PARTS AND LABOR TO DETERMINE THAT ON FRYER BANK #3…"
type textarea "x"
type textarea "10/14/25 TMB PROVIDE SERVICE PARTS AND LABOR TO DETERMINE THAT ON FRYER BANK #3…"
type textarea "x"
type textarea "10/14/25 TMB PROVIDE SERVICE PARTS AND LABOR TO DETERMINE THAT ON FRYER BANK #3…"
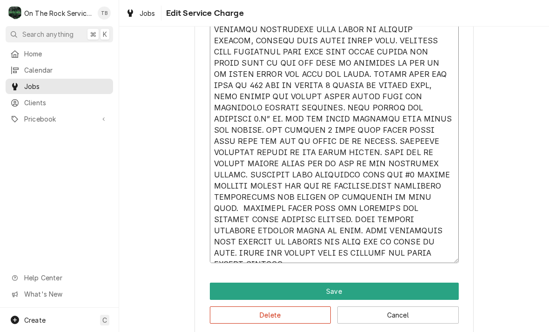
type textarea "x"
type textarea "10/14/25 TMB PROVIDE SERVICE PARTS AND LABOR TO DETERMINE THAT ON FRYER BANK #3…"
type textarea "x"
type textarea "10/14/25 TMB PROVIDE SERVICE PARTS AND LABOR TO DETERMINE THAT ON FRYER BANK #3…"
type textarea "x"
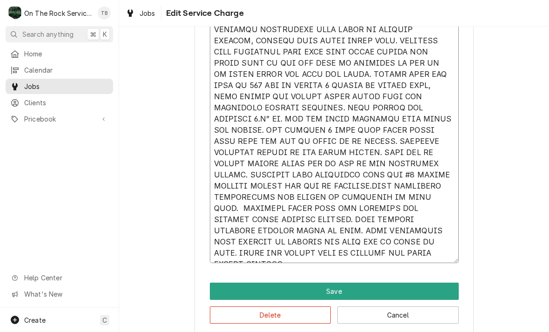
type textarea "10/14/25 TMB PROVIDE SERVICE PARTS AND LABOR TO DETERMINE THAT ON FRYER BANK #3…"
type textarea "x"
type textarea "10/14/25 TMB PROVIDE SERVICE PARTS AND LABOR TO DETERMINE THAT ON FRYER BANK #3…"
type textarea "x"
type textarea "10/14/25 TMB PROVIDE SERVICE PARTS AND LABOR TO DETERMINE THAT ON FRYER BANK #3…"
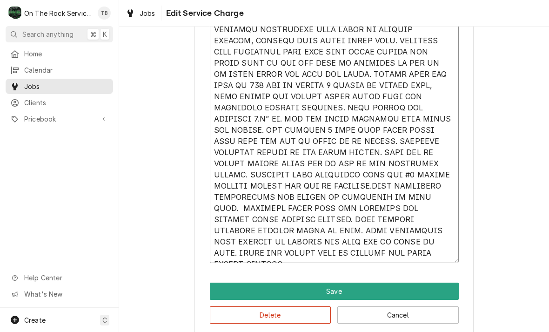
type textarea "x"
type textarea "10/14/25 TMB PROVIDE SERVICE PARTS AND LABOR TO DETERMINE THAT ON FRYER BANK #3…"
type textarea "x"
type textarea "10/14/25 TMB PROVIDE SERVICE PARTS AND LABOR TO DETERMINE THAT ON FRYER BANK #3…"
type textarea "x"
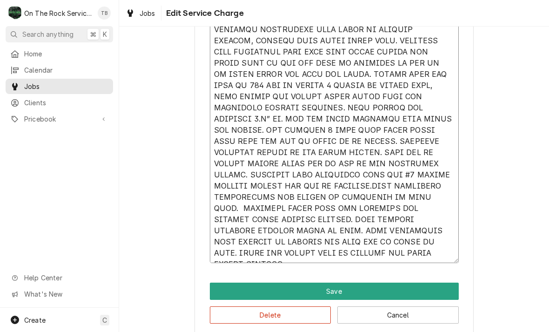
type textarea "10/14/25 TMB PROVIDE SERVICE PARTS AND LABOR TO DETERMINE THAT ON FRYER BANK #3…"
type textarea "x"
type textarea "10/14/25 TMB PROVIDE SERVICE PARTS AND LABOR TO DETERMINE THAT ON FRYER BANK #3…"
type textarea "x"
type textarea "10/14/25 TMB PROVIDE SERVICE PARTS AND LABOR TO DETERMINE THAT ON FRYER BANK #3…"
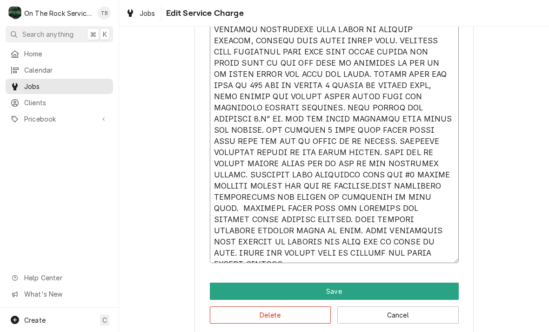
type textarea "x"
type textarea "10/14/25 TMB PROVIDE SERVICE PARTS AND LABOR TO DETERMINE THAT ON FRYER BANK #3…"
type textarea "x"
type textarea "10/14/25 TMB PROVIDE SERVICE PARTS AND LABOR TO DETERMINE THAT ON FRYER BANK #3…"
type textarea "x"
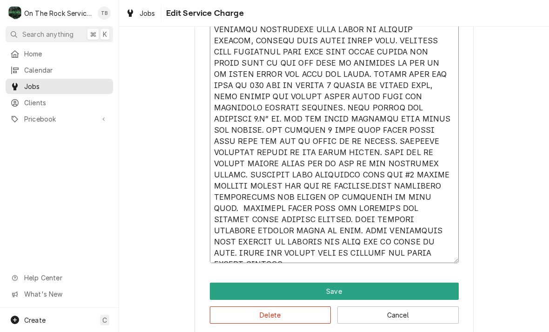
type textarea "10/14/25 TMB PROVIDE SERVICE PARTS AND LABOR TO DETERMINE THAT ON FRYER BANK #3…"
type textarea "x"
type textarea "10/14/25 TMB PROVIDE SERVICE PARTS AND LABOR TO DETERMINE THAT ON FRYER BANK #3…"
type textarea "x"
type textarea "10/14/25 TMB PROVIDE SERVICE PARTS AND LABOR TO DETERMINE THAT ON FRYER BANK #3…"
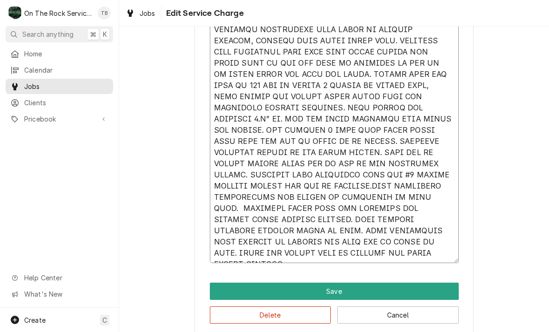
type textarea "x"
type textarea "10/14/25 TMB PROVIDE SERVICE PARTS AND LABOR TO DETERMINE THAT ON FRYER BANK #3…"
type textarea "x"
type textarea "10/14/25 TMB PROVIDE SERVICE PARTS AND LABOR TO DETERMINE THAT ON FRYER BANK #3…"
type textarea "x"
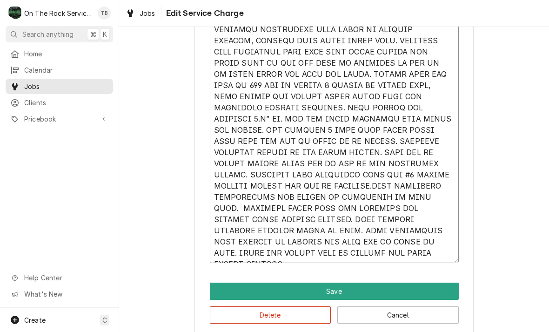
type textarea "10/14/25 TMB PROVIDE SERVICE PARTS AND LABOR TO DETERMINE THAT ON FRYER BANK #3…"
type textarea "x"
type textarea "10/14/25 TMB PROVIDE SERVICE PARTS AND LABOR TO DETERMINE THAT ON FRYER BANK #3…"
type textarea "x"
type textarea "10/14/25 TMB PROVIDE SERVICE PARTS AND LABOR TO DETERMINE THAT ON FRYER BANK #3…"
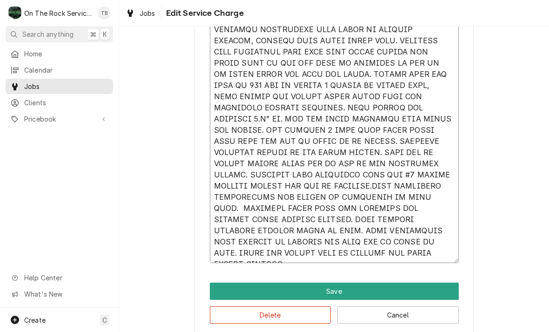
type textarea "x"
type textarea "10/14/25 TMB PROVIDE SERVICE PARTS AND LABOR TO DETERMINE THAT ON FRYER BANK #3…"
type textarea "x"
type textarea "10/14/25 TMB PROVIDE SERVICE PARTS AND LABOR TO DETERMINE THAT ON FRYER BANK #3…"
type textarea "x"
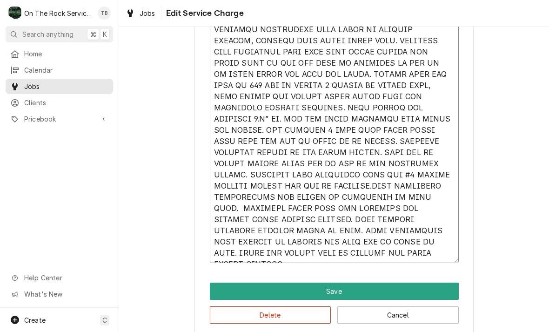
type textarea "10/14/25 TMB PROVIDE SERVICE PARTS AND LABOR TO DETERMINE THAT ON FRYER BANK #3…"
type textarea "x"
type textarea "10/14/25 TMB PROVIDE SERVICE PARTS AND LABOR TO DETERMINE THAT ON FRYER BANK #3…"
type textarea "x"
type textarea "10/14/25 TMB PROVIDE SERVICE PARTS AND LABOR TO DETERMINE THAT ON FRYER BANK #3…"
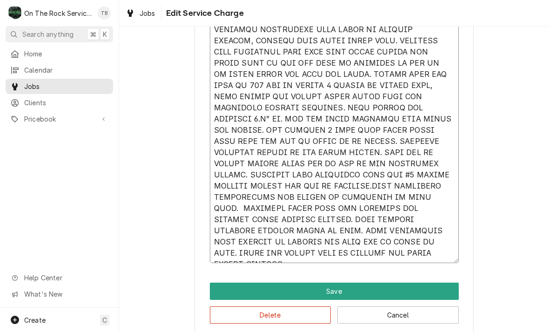
type textarea "x"
type textarea "10/14/25 TMB PROVIDE SERVICE PARTS AND LABOR TO DETERMINE THAT ON FRYER BANK #3…"
type textarea "x"
type textarea "10/14/25 TMB PROVIDE SERVICE PARTS AND LABOR TO DETERMINE THAT ON FRYER BANK #3…"
type textarea "x"
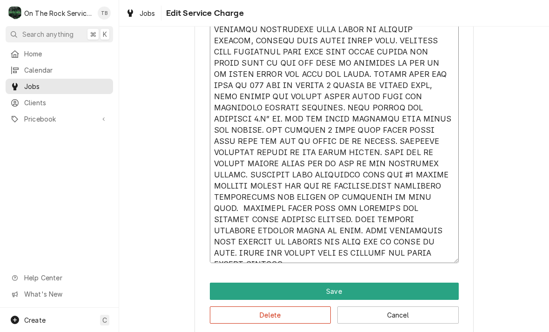
type textarea "10/14/25 TMB PROVIDE SERVICE PARTS AND LABOR TO DETERMINE THAT ON FRYER BANK #3…"
type textarea "x"
type textarea "10/14/25 TMB PROVIDE SERVICE PARTS AND LABOR TO DETERMINE THAT ON FRYER BANK #3…"
type textarea "x"
type textarea "10/14/25 TMB PROVIDE SERVICE PARTS AND LABOR TO DETERMINE THAT ON FRYER BANK #3…"
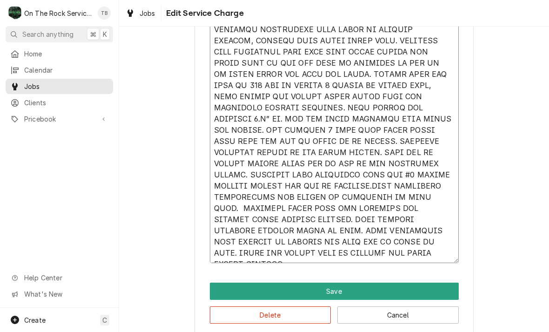
type textarea "x"
type textarea "10/14/25 TMB PROVIDE SERVICE PARTS AND LABOR TO DETERMINE THAT ON FRYER BANK #3…"
type textarea "x"
type textarea "10/14/25 TMB PROVIDE SERVICE PARTS AND LABOR TO DETERMINE THAT ON FRYER BANK #3…"
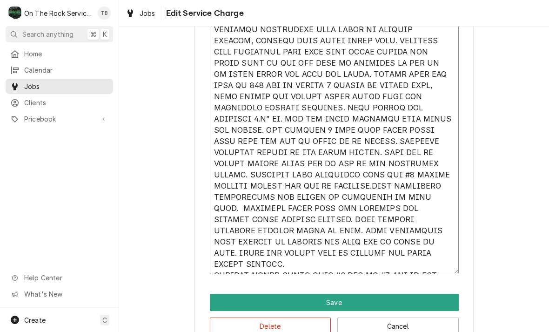
type textarea "x"
type textarea "10/14/25 TMB PROVIDE SERVICE PARTS AND LABOR TO DETERMINE THAT ON FRYER BANK #3…"
type textarea "x"
type textarea "10/14/25 TMB PROVIDE SERVICE PARTS AND LABOR TO DETERMINE THAT ON FRYER BANK #3…"
type textarea "x"
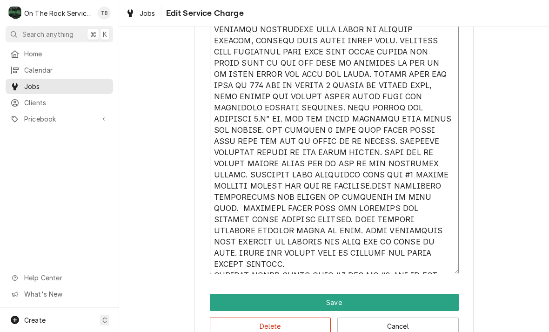
type textarea "10/14/25 TMB PROVIDE SERVICE PARTS AND LABOR TO DETERMINE THAT ON FRYER BANK #3…"
type textarea "x"
type textarea "10/14/25 TMB PROVIDE SERVICE PARTS AND LABOR TO DETERMINE THAT ON FRYER BANK #3…"
type textarea "x"
type textarea "10/14/25 TMB PROVIDE SERVICE PARTS AND LABOR TO DETERMINE THAT ON FRYER BANK #3…"
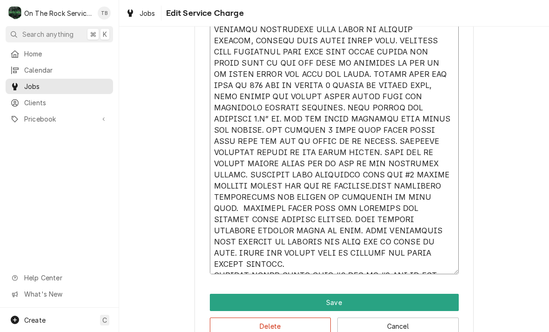
type textarea "x"
type textarea "10/14/25 TMB PROVIDE SERVICE PARTS AND LABOR TO DETERMINE THAT ON FRYER BANK #3…"
type textarea "x"
type textarea "10/14/25 TMB PROVIDE SERVICE PARTS AND LABOR TO DETERMINE THAT ON FRYER BANK #3…"
type textarea "x"
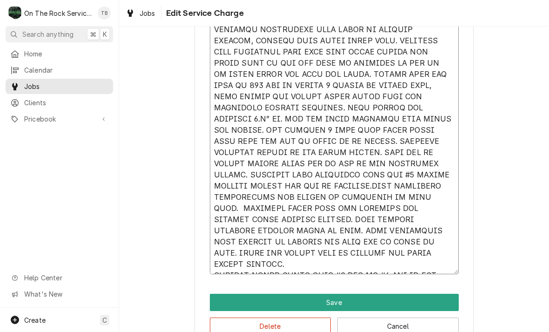
type textarea "10/14/25 TMB PROVIDE SERVICE PARTS AND LABOR TO DETERMINE THAT ON FRYER BANK #3…"
type textarea "x"
type textarea "10/14/25 TMB PROVIDE SERVICE PARTS AND LABOR TO DETERMINE THAT ON FRYER BANK #3…"
type textarea "x"
type textarea "10/14/25 TMB PROVIDE SERVICE PARTS AND LABOR TO DETERMINE THAT ON FRYER BANK #3…"
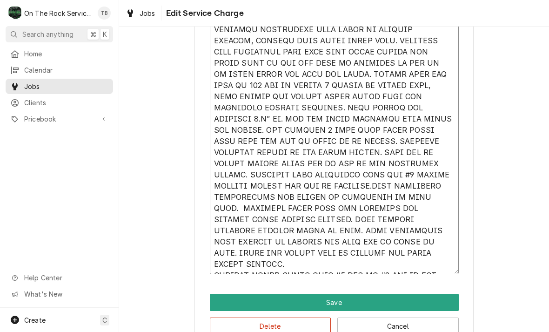
type textarea "x"
type textarea "10/14/25 TMB PROVIDE SERVICE PARTS AND LABOR TO DETERMINE THAT ON FRYER BANK #3…"
type textarea "x"
type textarea "10/14/25 TMB PROVIDE SERVICE PARTS AND LABOR TO DETERMINE THAT ON FRYER BANK #3…"
type textarea "x"
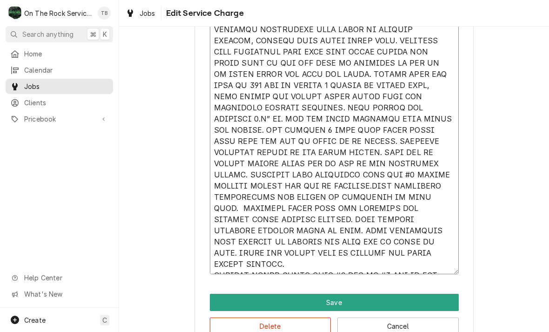
type textarea "10/14/25 TMB PROVIDE SERVICE PARTS AND LABOR TO DETERMINE THAT ON FRYER BANK #3…"
type textarea "x"
type textarea "10/14/25 TMB PROVIDE SERVICE PARTS AND LABOR TO DETERMINE THAT ON FRYER BANK #3…"
type textarea "x"
type textarea "10/14/25 TMB PROVIDE SERVICE PARTS AND LABOR TO DETERMINE THAT ON FRYER BANK #3…"
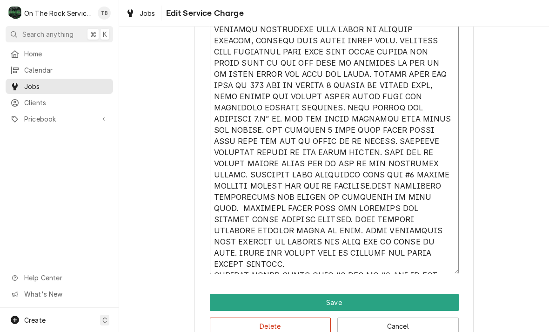
type textarea "x"
type textarea "10/14/25 TMB PROVIDE SERVICE PARTS AND LABOR TO DETERMINE THAT ON FRYER BANK #3…"
type textarea "x"
type textarea "10/14/25 TMB PROVIDE SERVICE PARTS AND LABOR TO DETERMINE THAT ON FRYER BANK #3…"
type textarea "x"
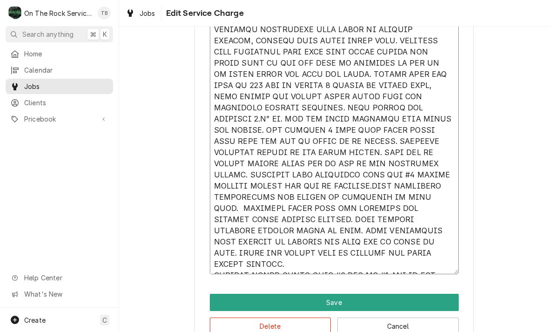
type textarea "10/14/25 TMB PROVIDE SERVICE PARTS AND LABOR TO DETERMINE THAT ON FRYER BANK #3…"
type textarea "x"
type textarea "10/14/25 TMB PROVIDE SERVICE PARTS AND LABOR TO DETERMINE THAT ON FRYER BANK #3…"
type textarea "x"
type textarea "10/14/25 TMB PROVIDE SERVICE PARTS AND LABOR TO DETERMINE THAT ON FRYER BANK #3…"
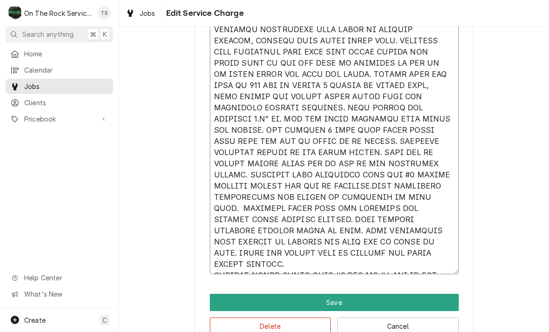
type textarea "x"
type textarea "10/14/25 TMB PROVIDE SERVICE PARTS AND LABOR TO DETERMINE THAT ON FRYER BANK #3…"
type textarea "x"
type textarea "10/14/25 TMB PROVIDE SERVICE PARTS AND LABOR TO DETERMINE THAT ON FRYER BANK #3…"
type textarea "x"
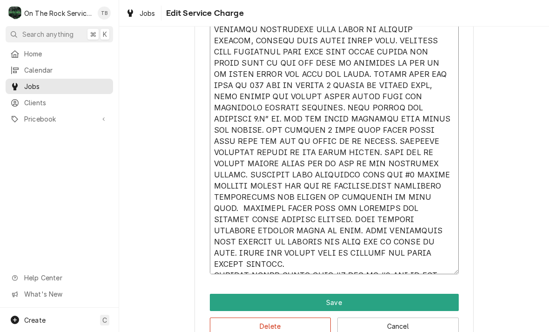
type textarea "10/14/25 TMB PROVIDE SERVICE PARTS AND LABOR TO DETERMINE THAT ON FRYER BANK #3…"
type textarea "x"
type textarea "10/14/25 TMB PROVIDE SERVICE PARTS AND LABOR TO DETERMINE THAT ON FRYER BANK #3…"
type textarea "x"
type textarea "10/14/25 TMB PROVIDE SERVICE PARTS AND LABOR TO DETERMINE THAT ON FRYER BANK #3…"
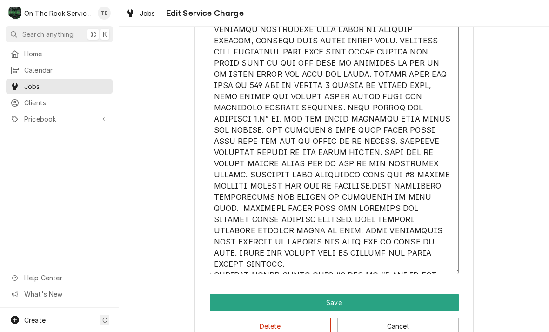
type textarea "x"
type textarea "10/14/25 TMB PROVIDE SERVICE PARTS AND LABOR TO DETERMINE THAT ON FRYER BANK #3…"
type textarea "x"
type textarea "10/14/25 TMB PROVIDE SERVICE PARTS AND LABOR TO DETERMINE THAT ON FRYER BANK #3…"
type textarea "x"
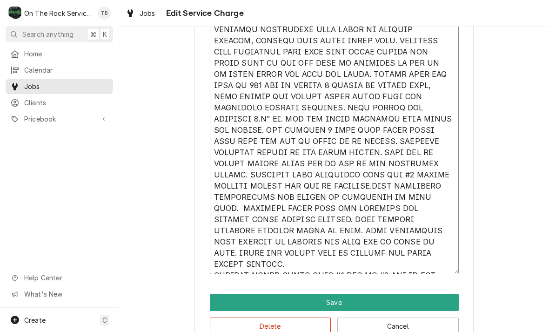
type textarea "10/14/25 TMB PROVIDE SERVICE PARTS AND LABOR TO DETERMINE THAT ON FRYER BANK #3…"
type textarea "x"
type textarea "10/14/25 TMB PROVIDE SERVICE PARTS AND LABOR TO DETERMINE THAT ON FRYER BANK #3…"
type textarea "x"
type textarea "10/14/25 TMB PROVIDE SERVICE PARTS AND LABOR TO DETERMINE THAT ON FRYER BANK #3…"
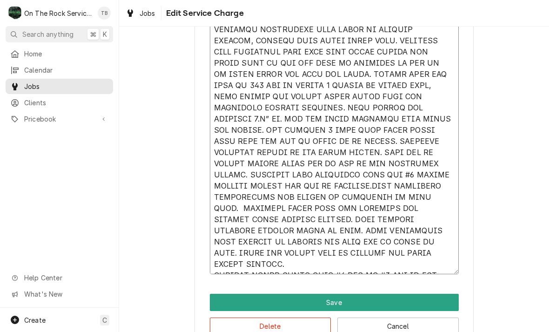
type textarea "x"
type textarea "10/14/25 TMB PROVIDE SERVICE PARTS AND LABOR TO DETERMINE THAT ON FRYER BANK #3…"
type textarea "x"
type textarea "10/14/25 TMB PROVIDE SERVICE PARTS AND LABOR TO DETERMINE THAT ON FRYER BANK #3…"
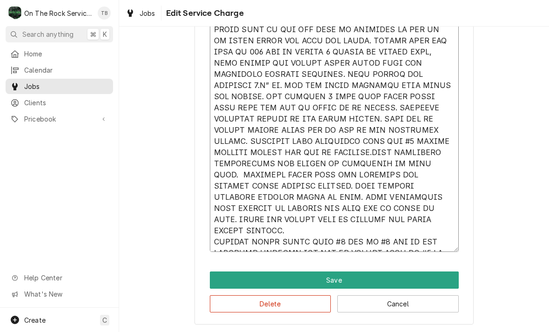
scroll to position [387, 0]
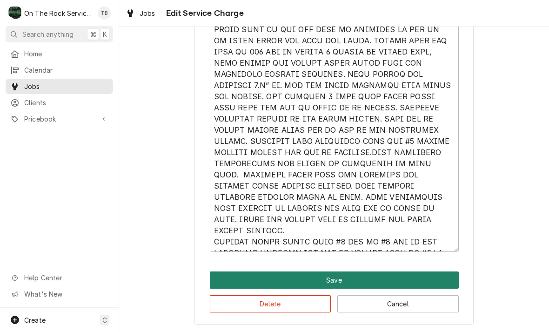
click at [327, 278] on button "Save" at bounding box center [334, 279] width 249 height 17
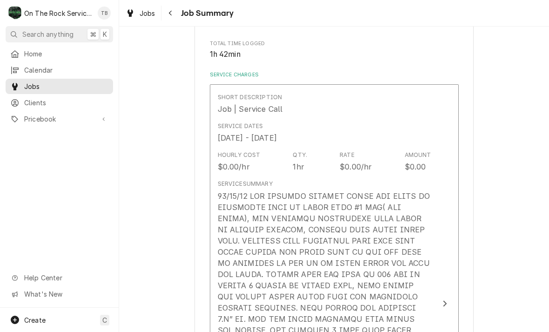
scroll to position [182, 0]
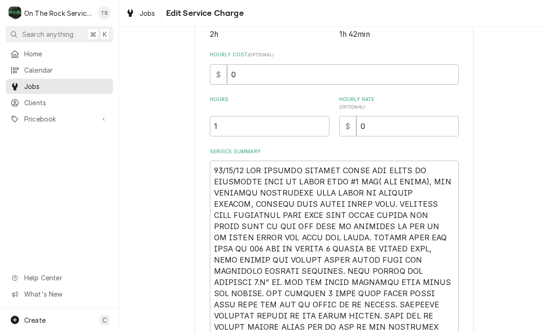
scroll to position [191, 0]
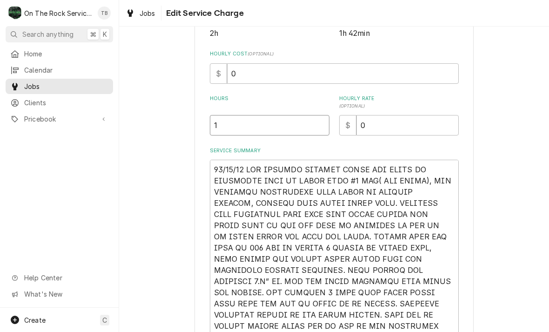
click at [233, 130] on input "1" at bounding box center [270, 125] width 120 height 20
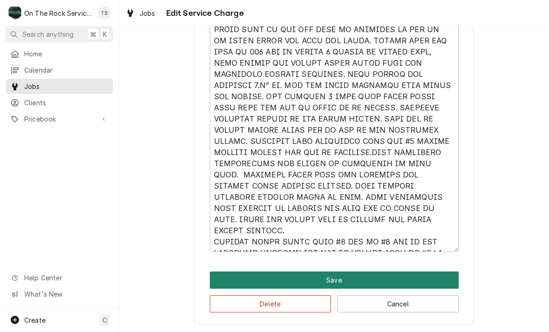
click at [327, 281] on button "Save" at bounding box center [334, 279] width 249 height 17
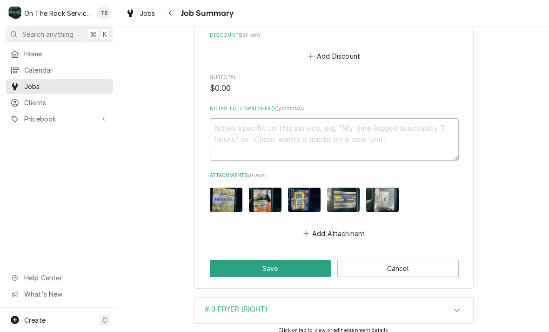
scroll to position [794, 0]
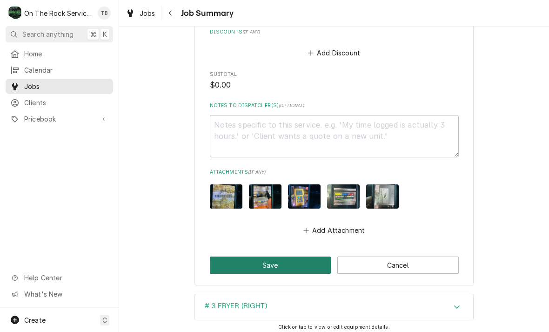
click at [267, 256] on button "Save" at bounding box center [270, 264] width 121 height 17
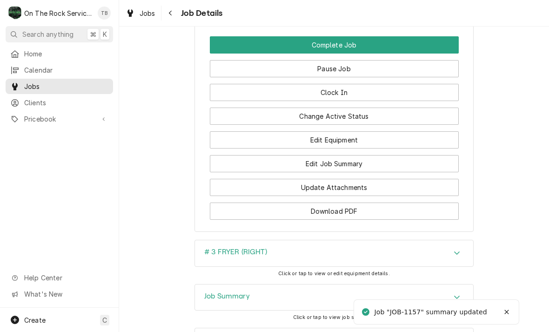
scroll to position [1064, 0]
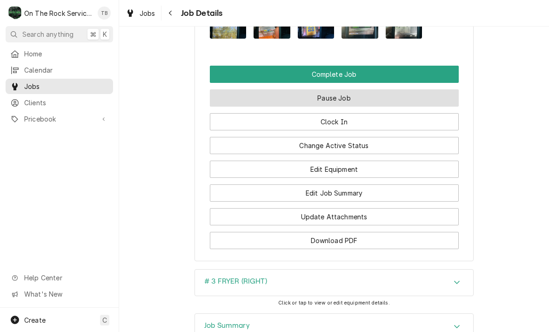
click at [343, 96] on button "Pause Job" at bounding box center [334, 97] width 249 height 17
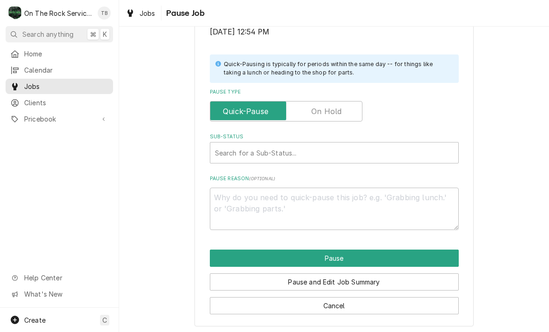
scroll to position [187, 0]
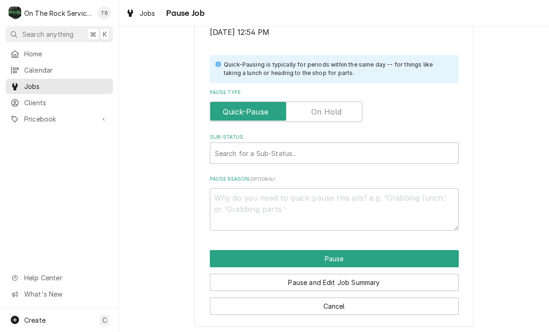
click at [341, 109] on input "Pause Type" at bounding box center [286, 111] width 144 height 20
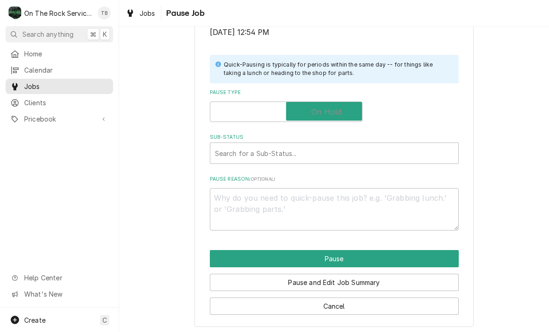
checkbox input "true"
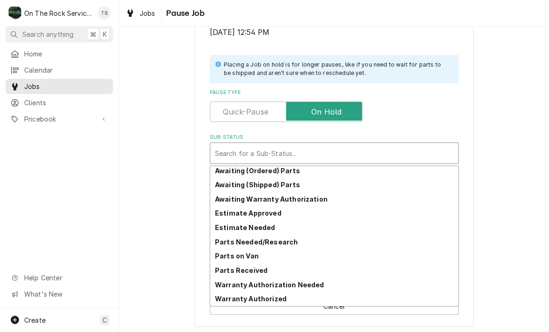
scroll to position [46, 0]
click at [282, 240] on strong "Parts Needed/Research" at bounding box center [256, 242] width 83 height 8
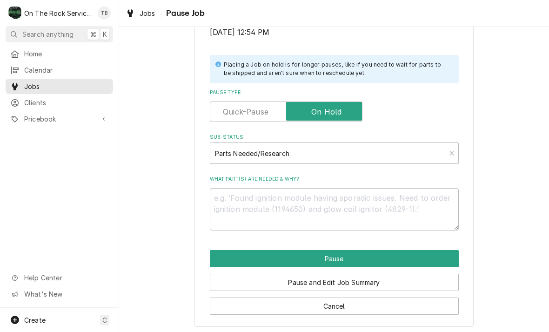
scroll to position [176, 0]
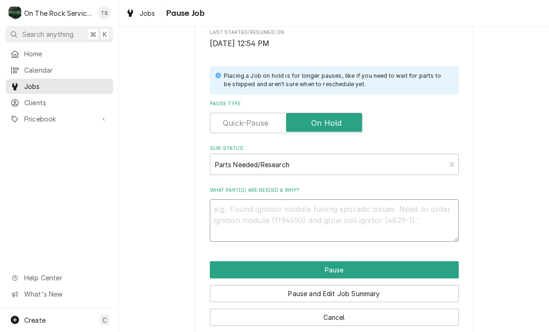
click at [249, 210] on textarea "What part(s) are needed & why?" at bounding box center [334, 220] width 249 height 42
type textarea "x"
type textarea "R"
type textarea "x"
type textarea "RE"
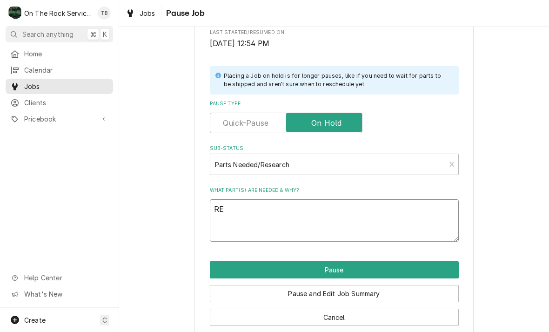
type textarea "x"
type textarea "REC"
type textarea "x"
type textarea "RECH"
type textarea "x"
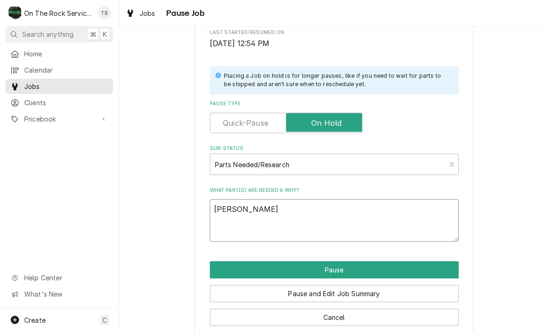
type textarea "RECHE"
type textarea "x"
type textarea "RECHEC"
type textarea "x"
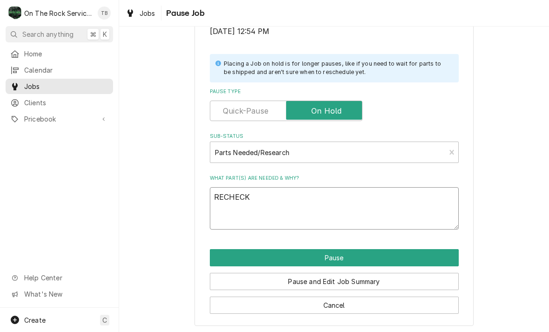
scroll to position [187, 0]
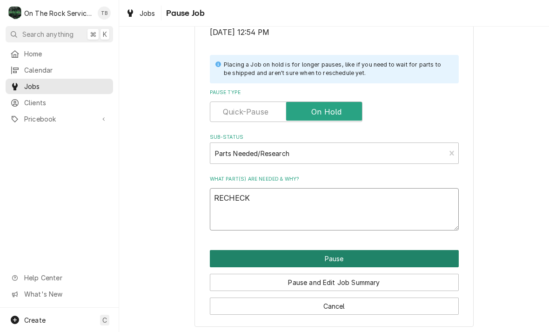
type textarea "RECHECK"
click at [343, 256] on button "Pause" at bounding box center [334, 258] width 249 height 17
type textarea "x"
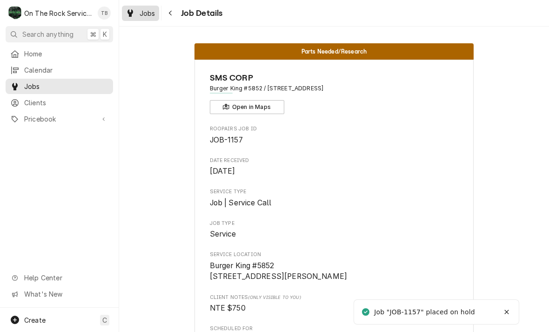
click at [147, 18] on div "Jobs" at bounding box center [140, 13] width 33 height 12
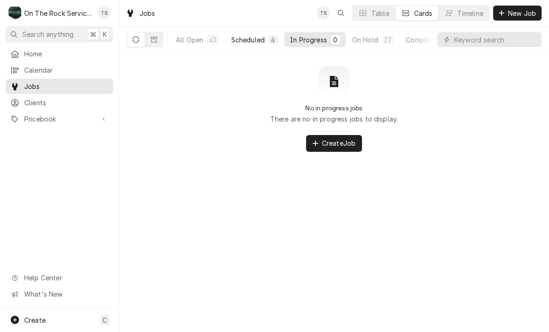
click at [241, 46] on button "Scheduled 4" at bounding box center [255, 39] width 58 height 15
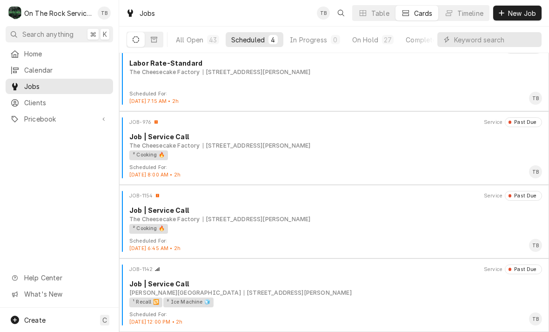
scroll to position [15, 0]
